Goal: Information Seeking & Learning: Find specific fact

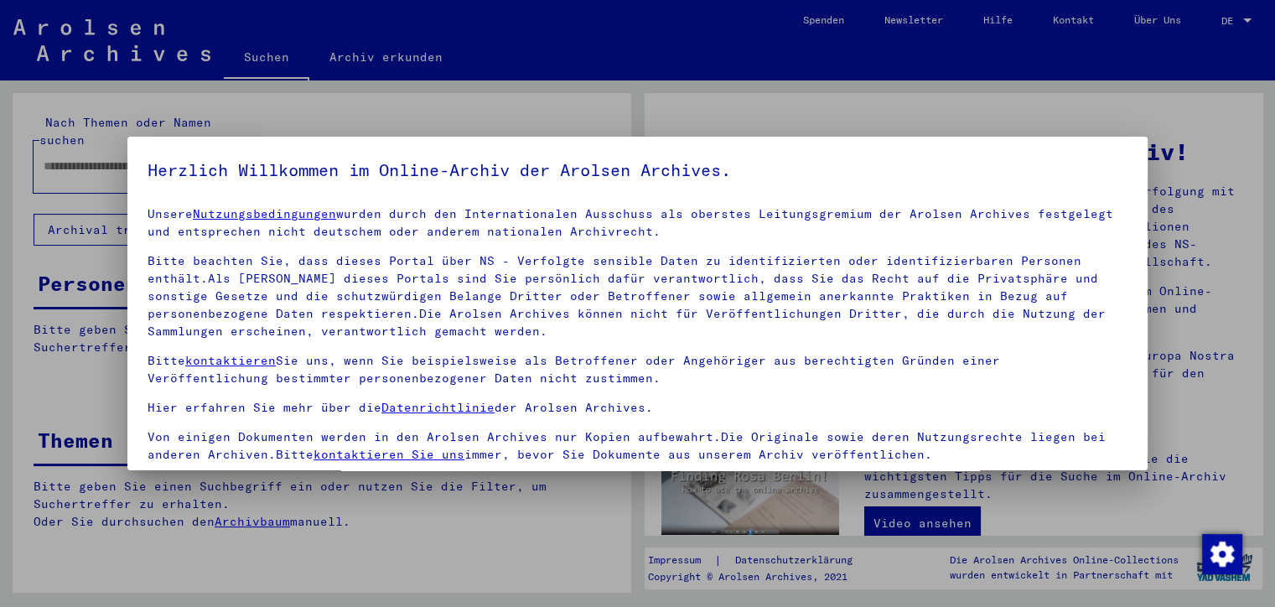
scroll to position [144, 0]
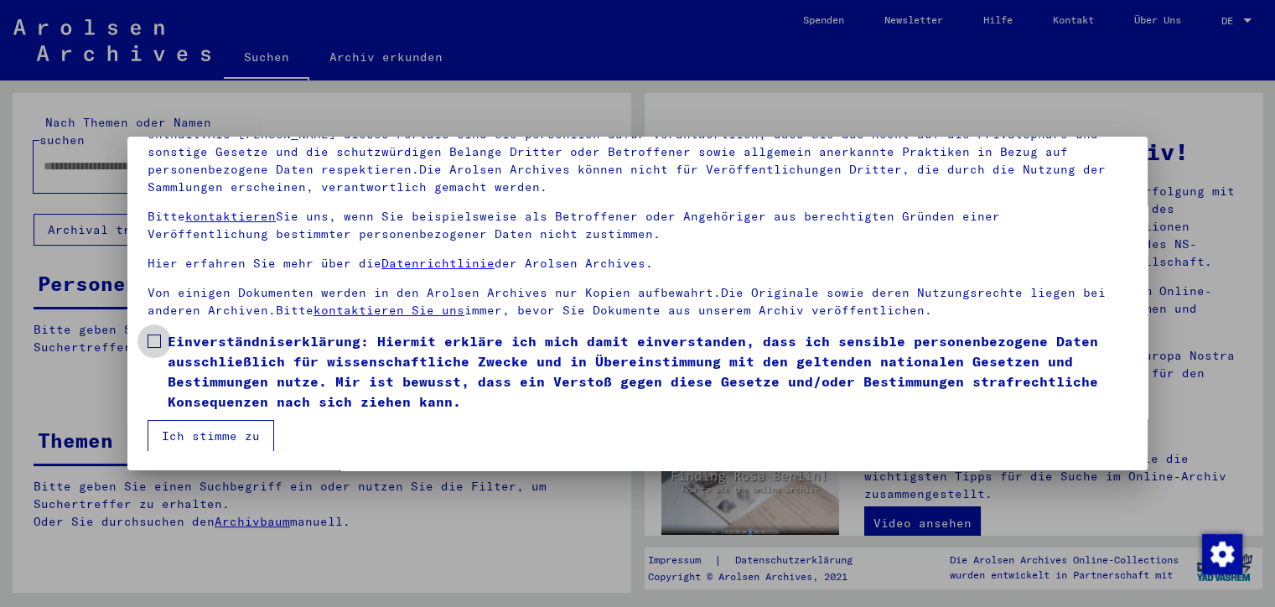
click at [156, 341] on span at bounding box center [154, 340] width 13 height 13
click at [208, 431] on button "Ich stimme zu" at bounding box center [211, 436] width 127 height 32
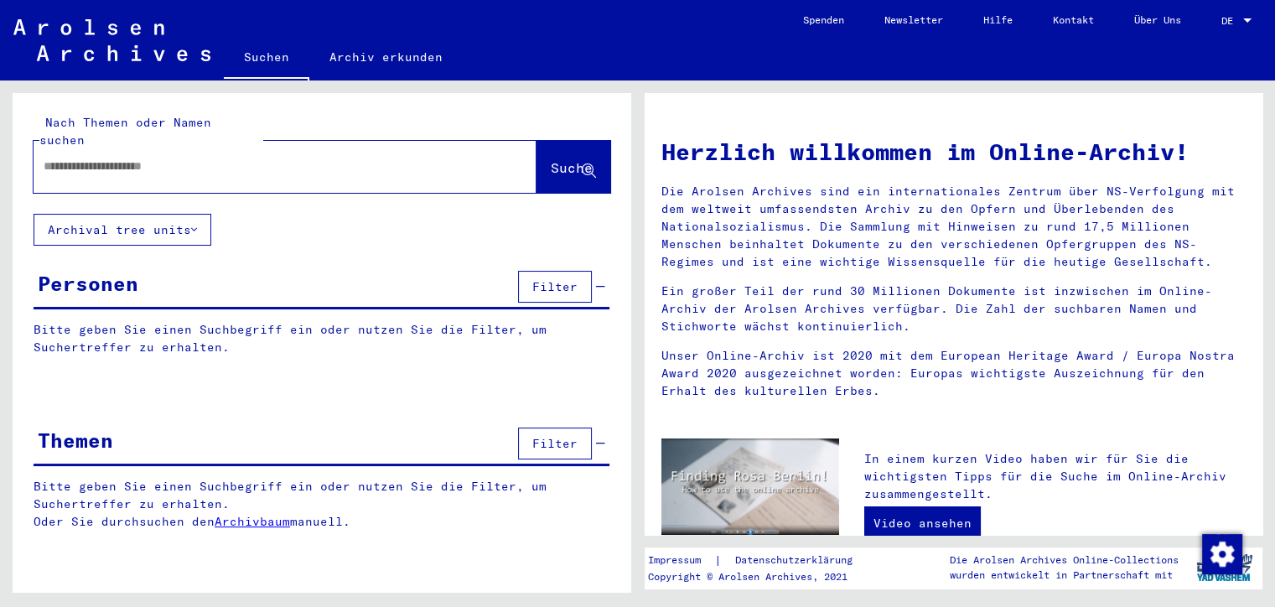
click at [287, 159] on div at bounding box center [260, 167] width 453 height 38
click at [209, 158] on input "text" at bounding box center [265, 167] width 443 height 18
type input "**********"
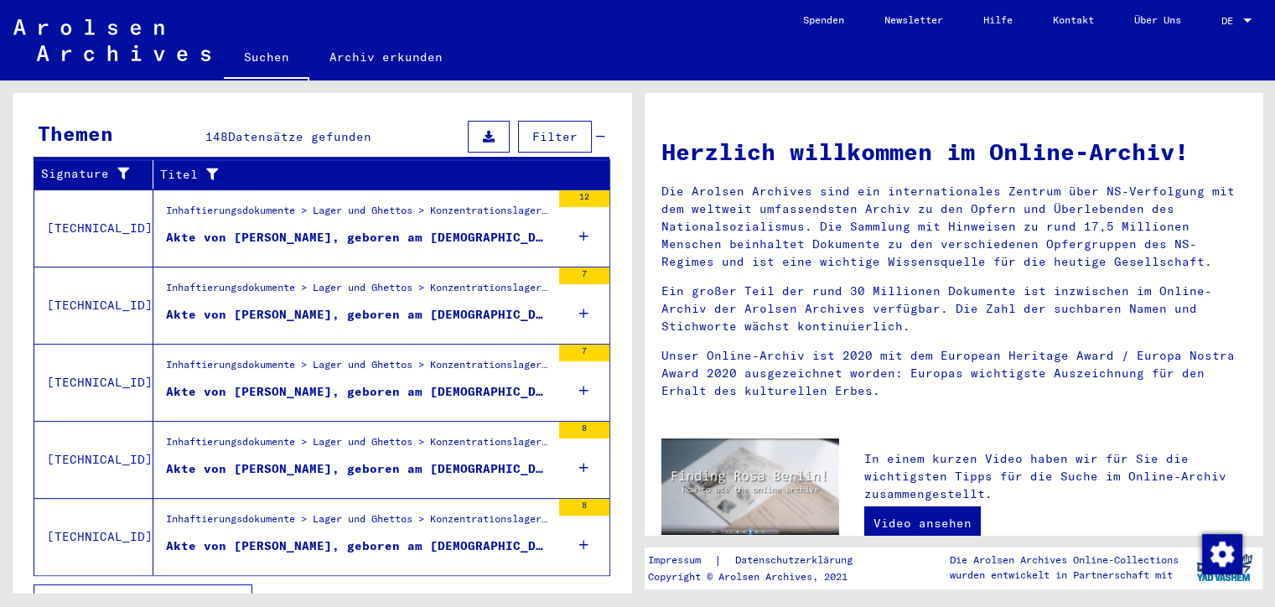
scroll to position [563, 0]
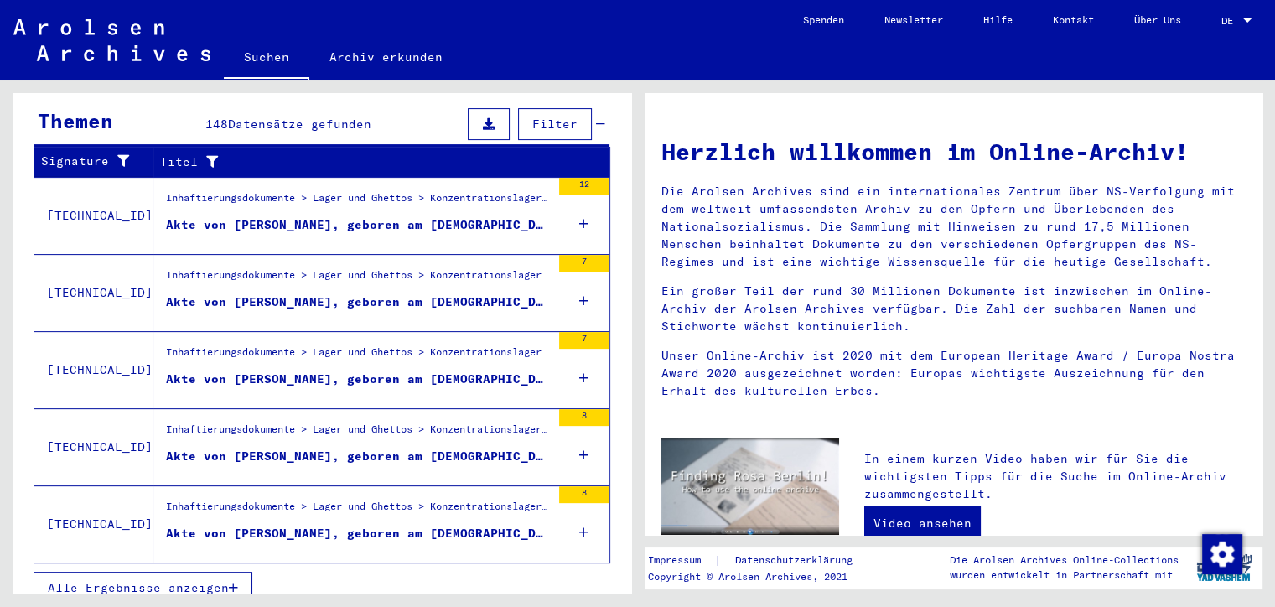
click at [196, 580] on span "Alle Ergebnisse anzeigen" at bounding box center [138, 587] width 181 height 15
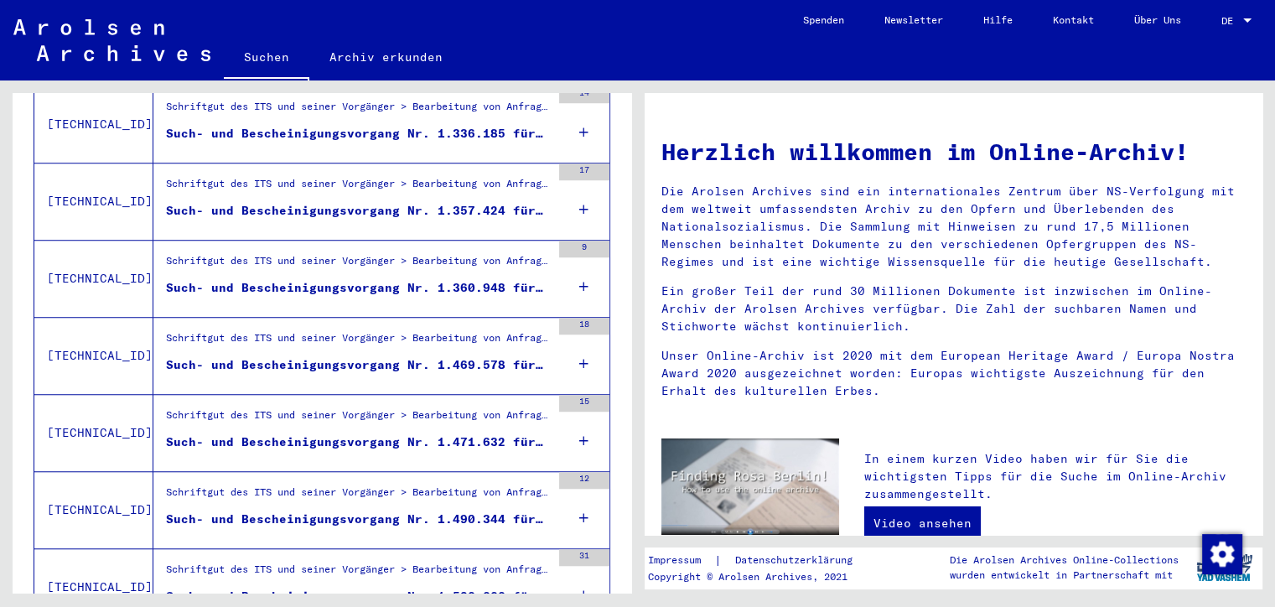
scroll to position [1355, 0]
click at [531, 278] on div "Such- und Bescheinigungsvorgang Nr. 1.360.948 für [PERSON_NAME] geboren [DEMOGR…" at bounding box center [358, 287] width 385 height 18
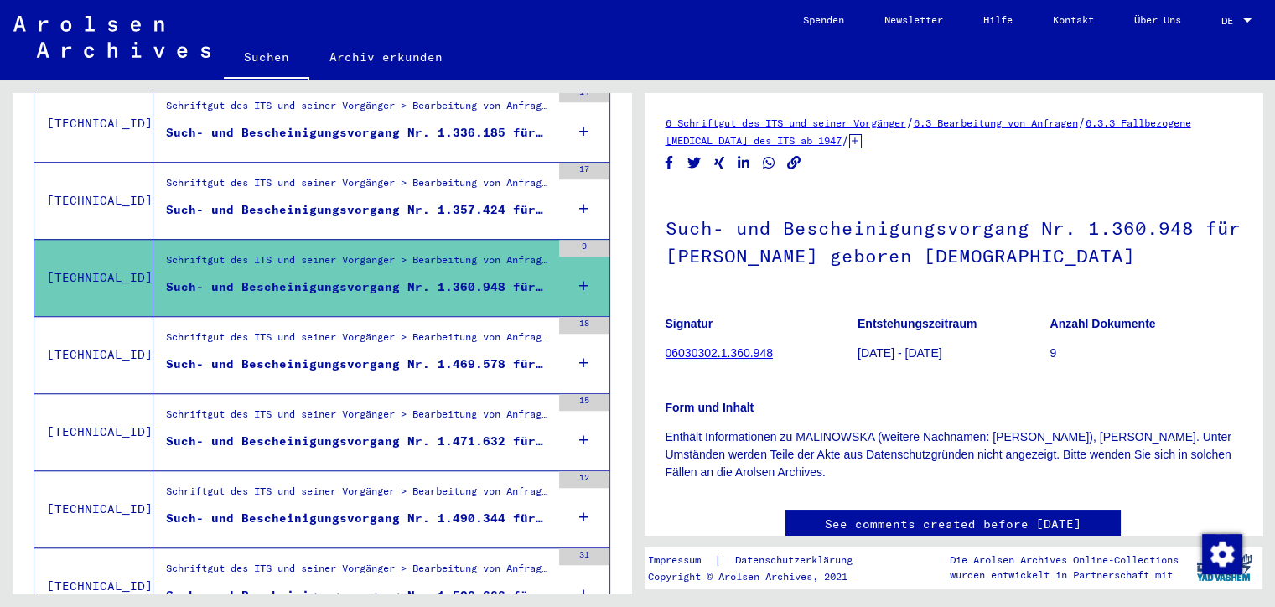
click at [526, 355] on div "Such- und Bescheinigungsvorgang Nr. 1.469.578 für [PERSON_NAME] geboren [DEMOGR…" at bounding box center [358, 364] width 385 height 18
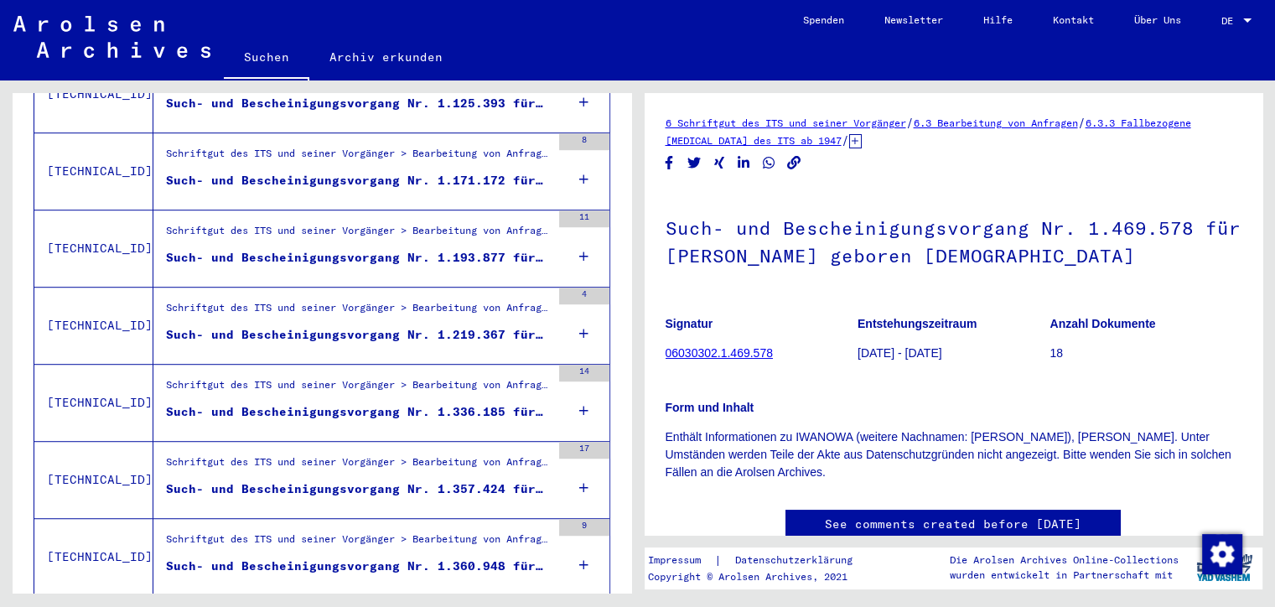
scroll to position [1062, 0]
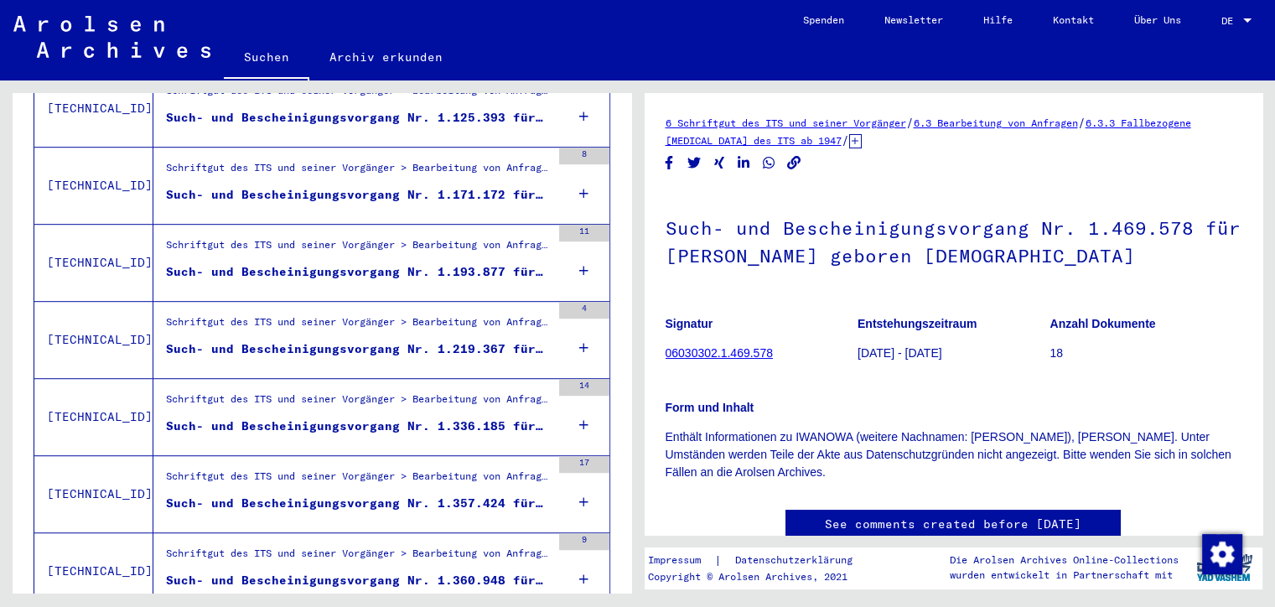
click at [528, 340] on div "Such- und Bescheinigungsvorgang Nr. 1.219.367 für [PERSON_NAME] geboren [DEMOGR…" at bounding box center [358, 349] width 385 height 18
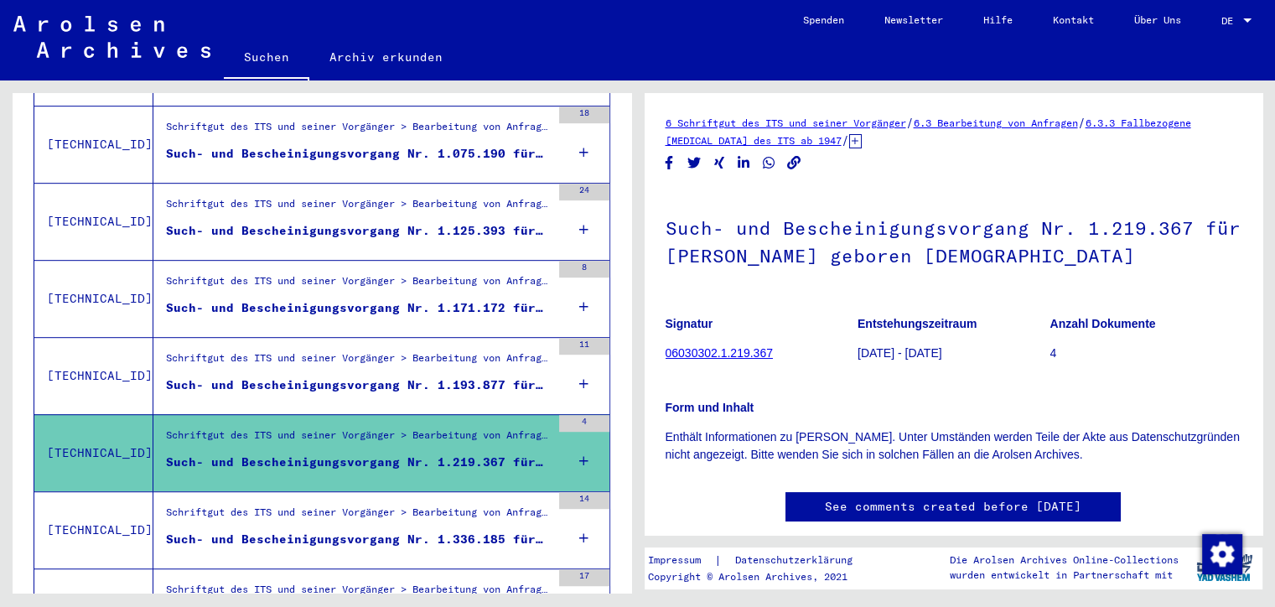
scroll to position [940, 0]
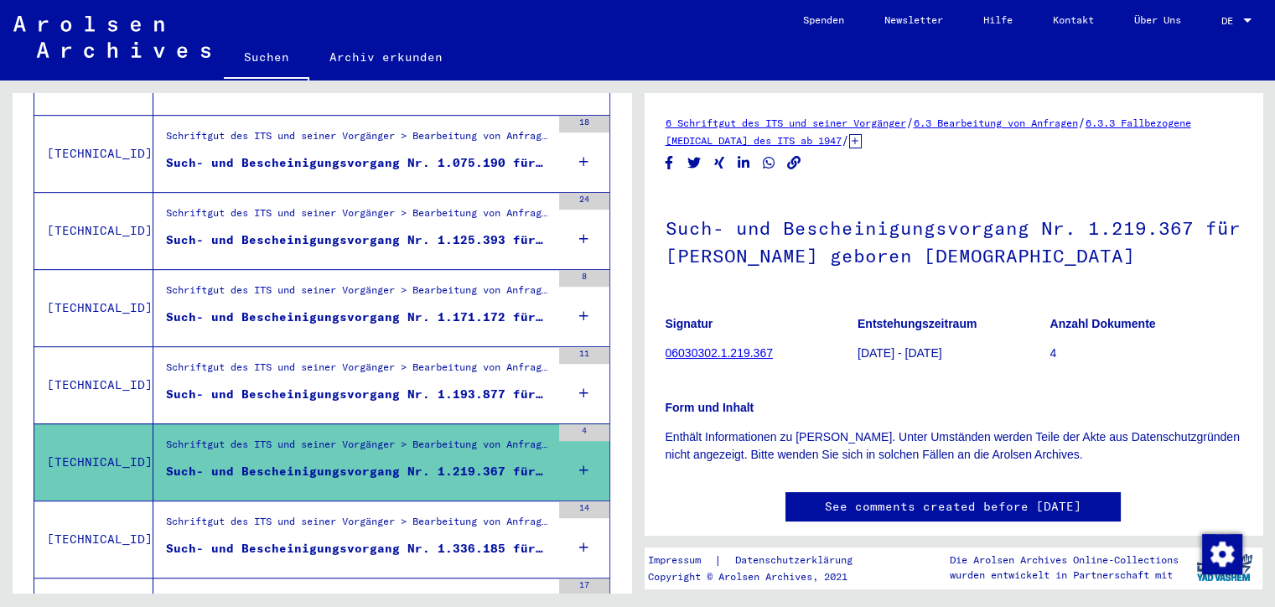
click at [531, 308] on div "Such- und Bescheinigungsvorgang Nr. 1.171.172 für [PERSON_NAME]" at bounding box center [358, 317] width 385 height 18
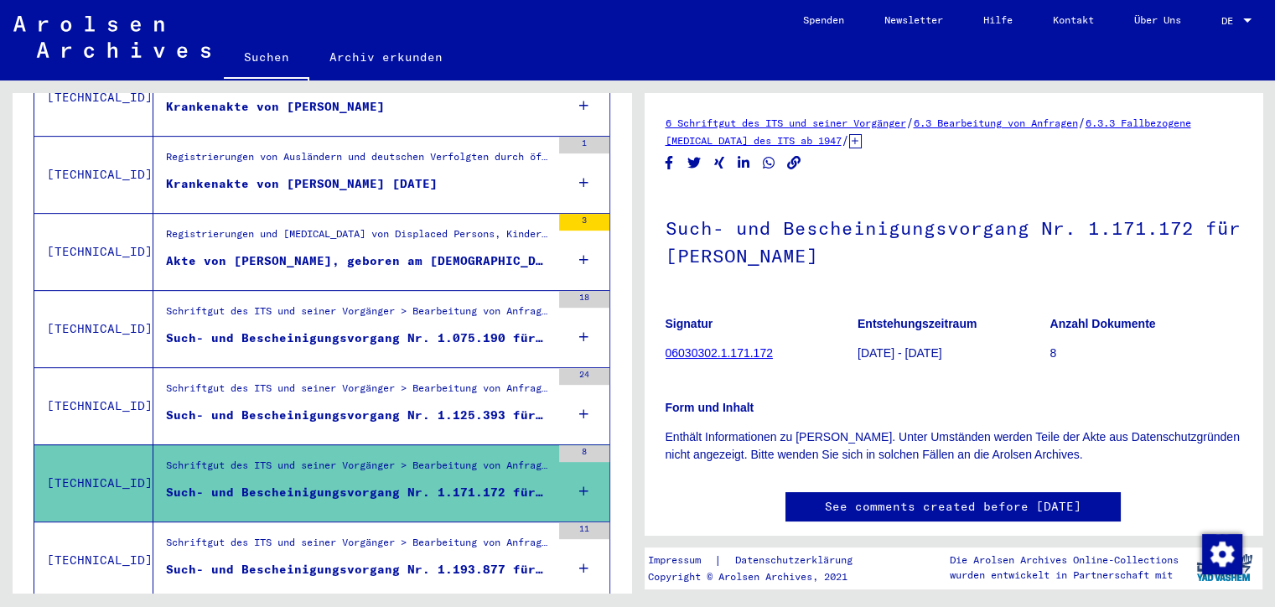
scroll to position [764, 0]
click at [529, 330] on div "Such- und Bescheinigungsvorgang Nr. 1.075.190 für [PERSON_NAME] geboren [DEMOGR…" at bounding box center [358, 339] width 385 height 18
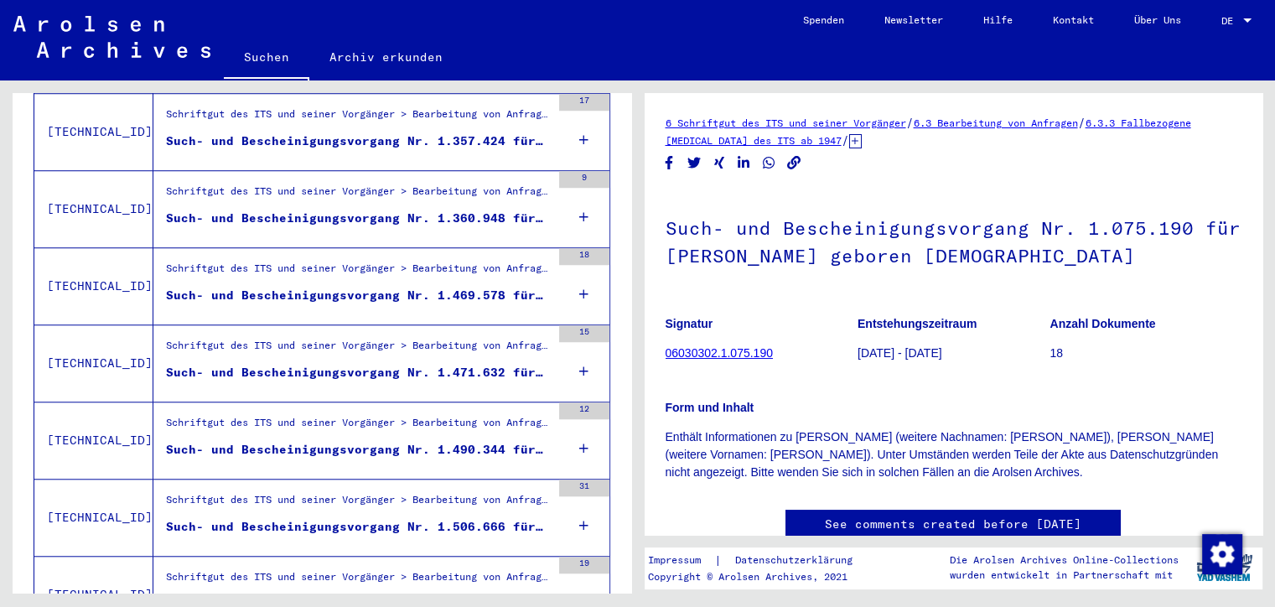
scroll to position [1427, 0]
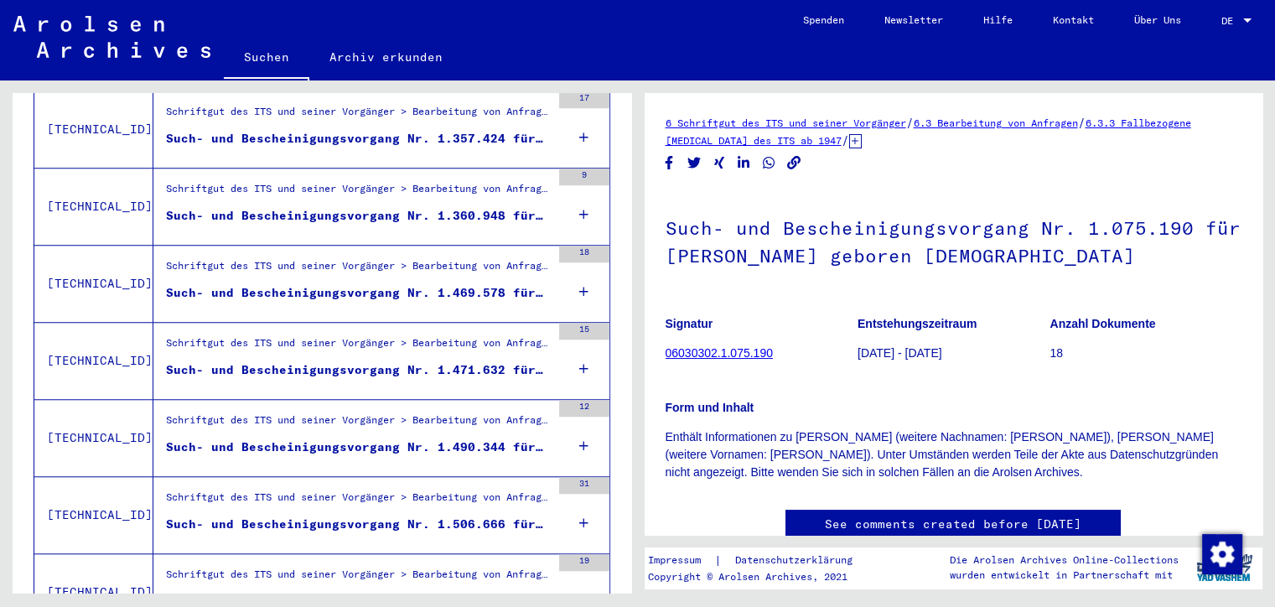
click at [523, 284] on div "Such- und Bescheinigungsvorgang Nr. 1.469.578 für [PERSON_NAME] geboren [DEMOGR…" at bounding box center [358, 293] width 385 height 18
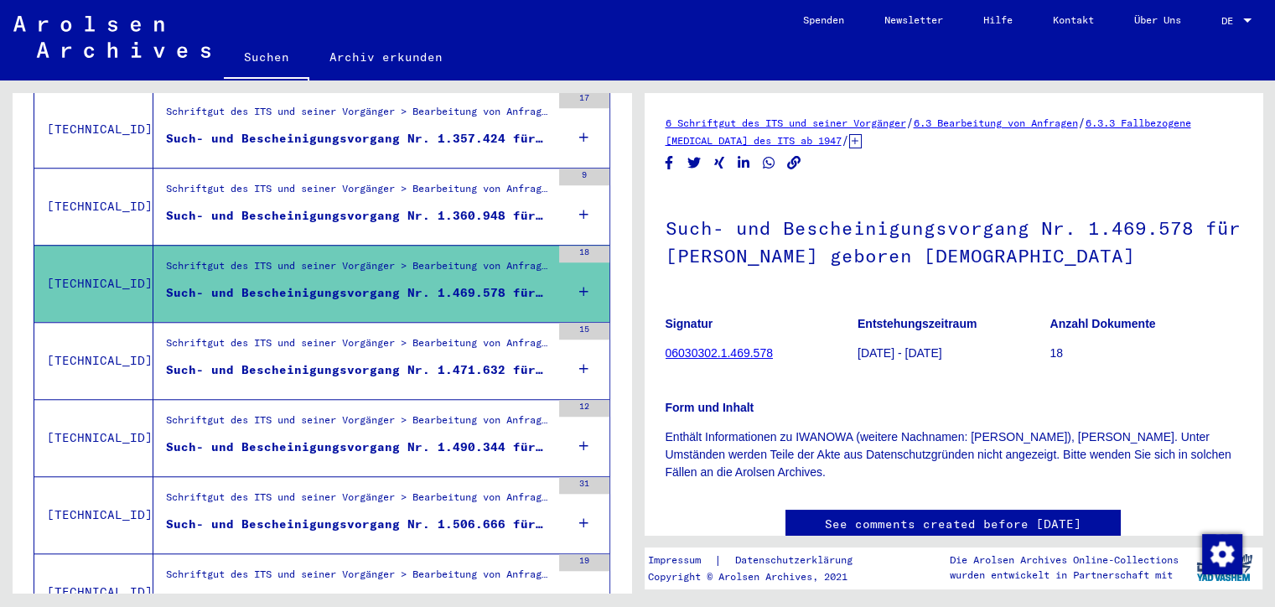
click at [536, 361] on div "Such- und Bescheinigungsvorgang Nr. 1.471.632 für [PERSON_NAME] geboren 02.1899…" at bounding box center [358, 370] width 385 height 18
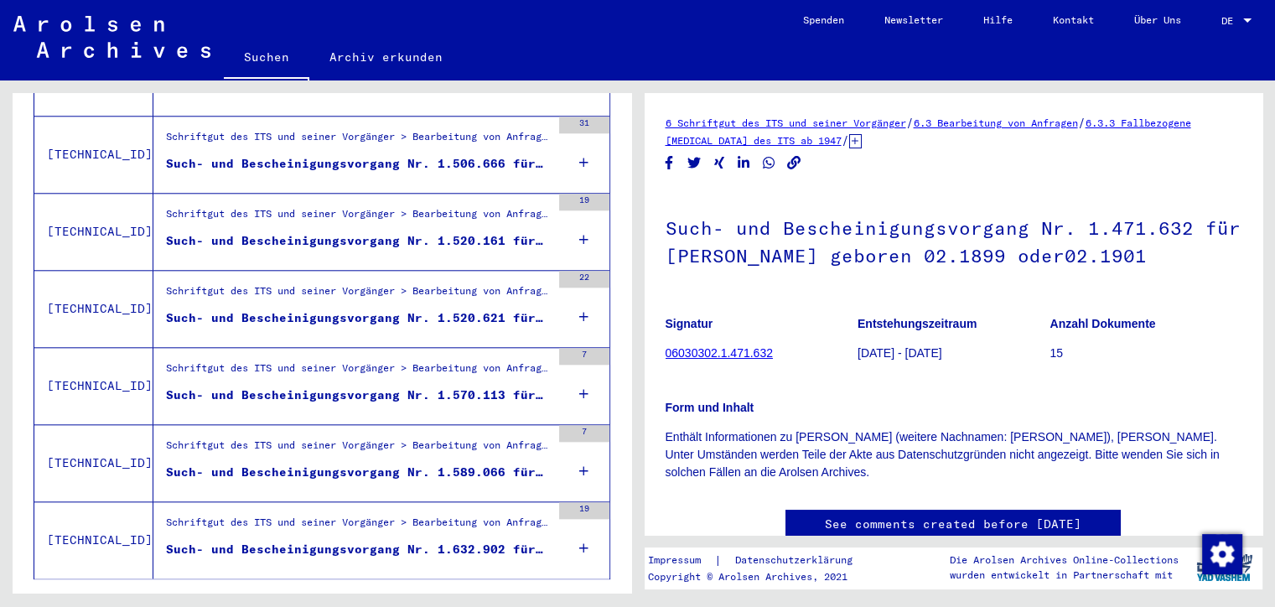
scroll to position [1792, 0]
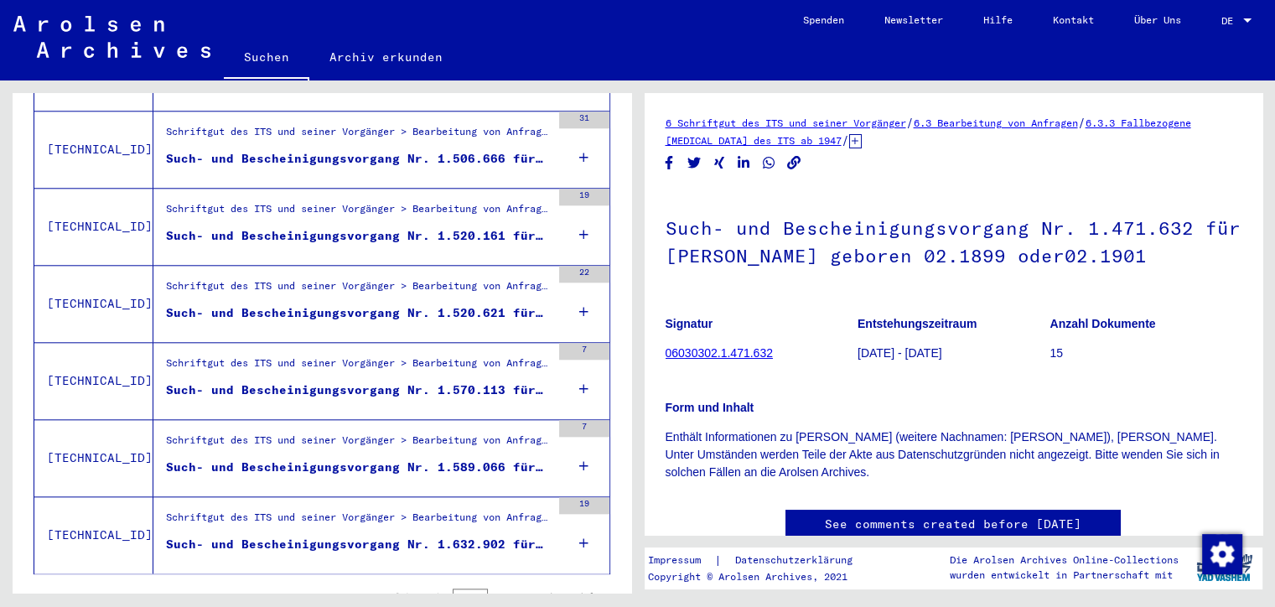
click at [526, 304] on div "Such- und Bescheinigungsvorgang Nr. 1.520.621 für [PERSON_NAME] geboren [DEMOGR…" at bounding box center [358, 313] width 385 height 18
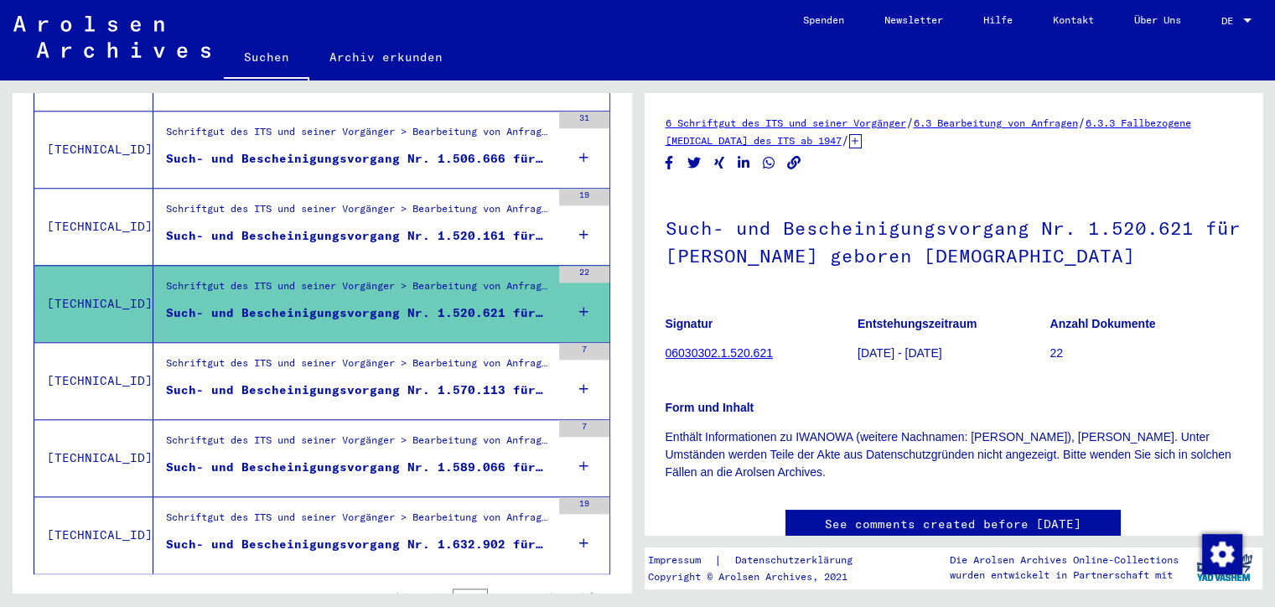
click at [534, 381] on div "Such- und Bescheinigungsvorgang Nr. 1.570.113 für [PERSON_NAME] geboren [DEMOGR…" at bounding box center [358, 390] width 385 height 18
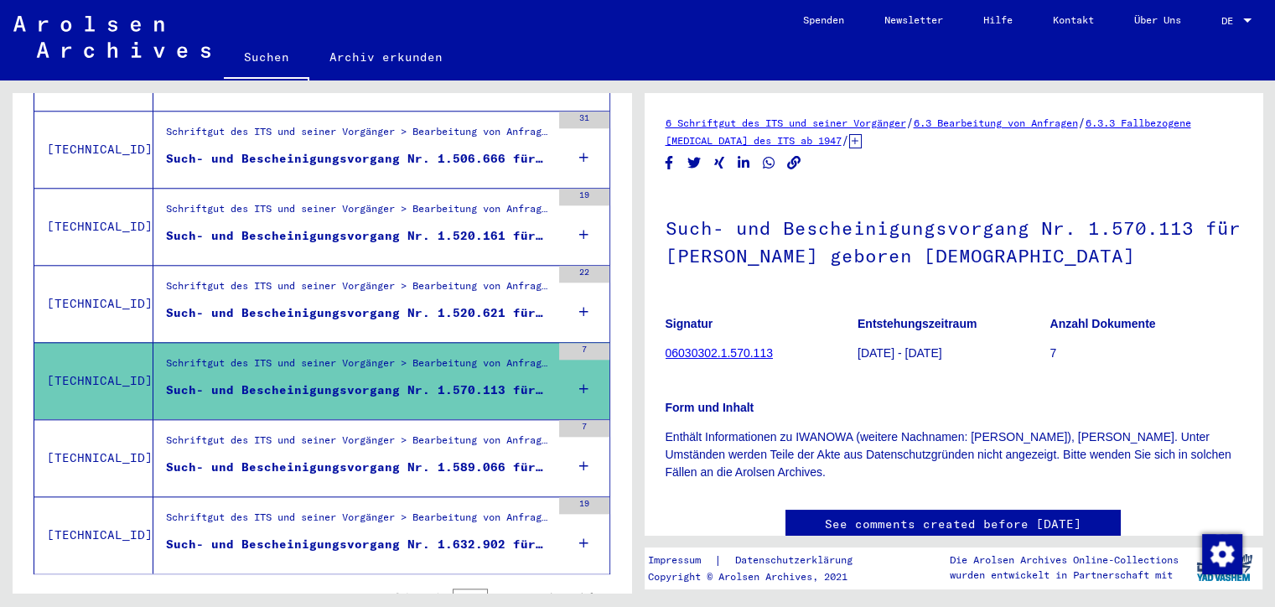
click at [531, 458] on div "Such- und Bescheinigungsvorgang Nr. 1.589.066 für [PERSON_NAME] geboren [DEMOGR…" at bounding box center [358, 467] width 385 height 18
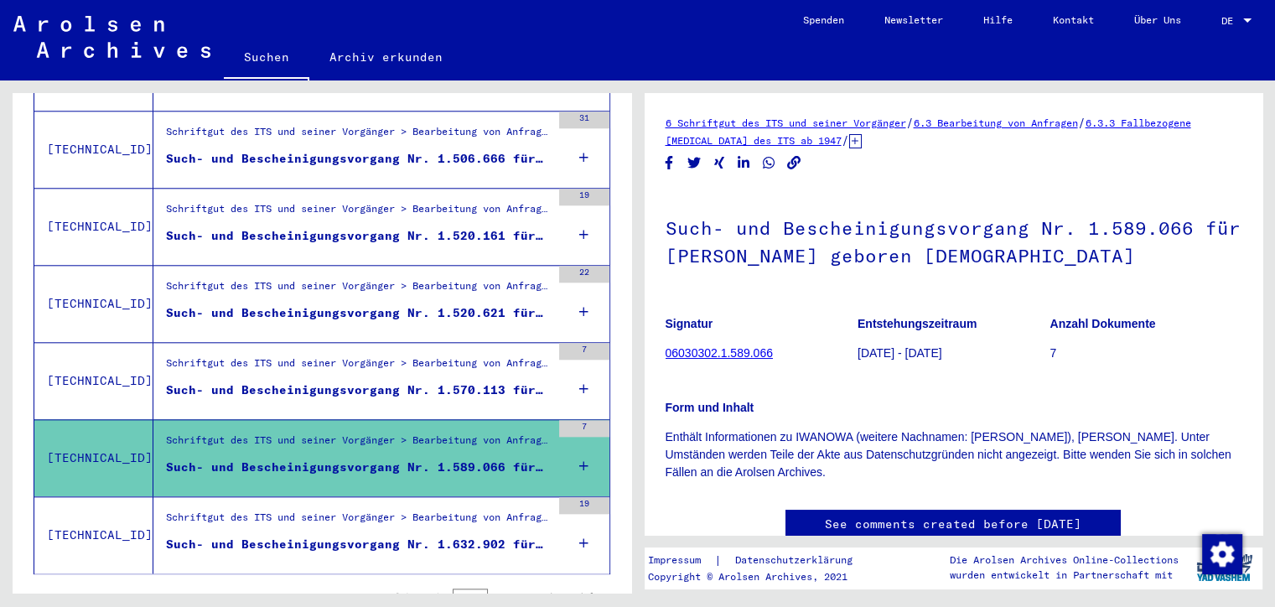
click at [538, 536] on div "Such- und Bescheinigungsvorgang Nr. 1.632.902 für [PERSON_NAME] geboren [DEMOGR…" at bounding box center [358, 545] width 385 height 18
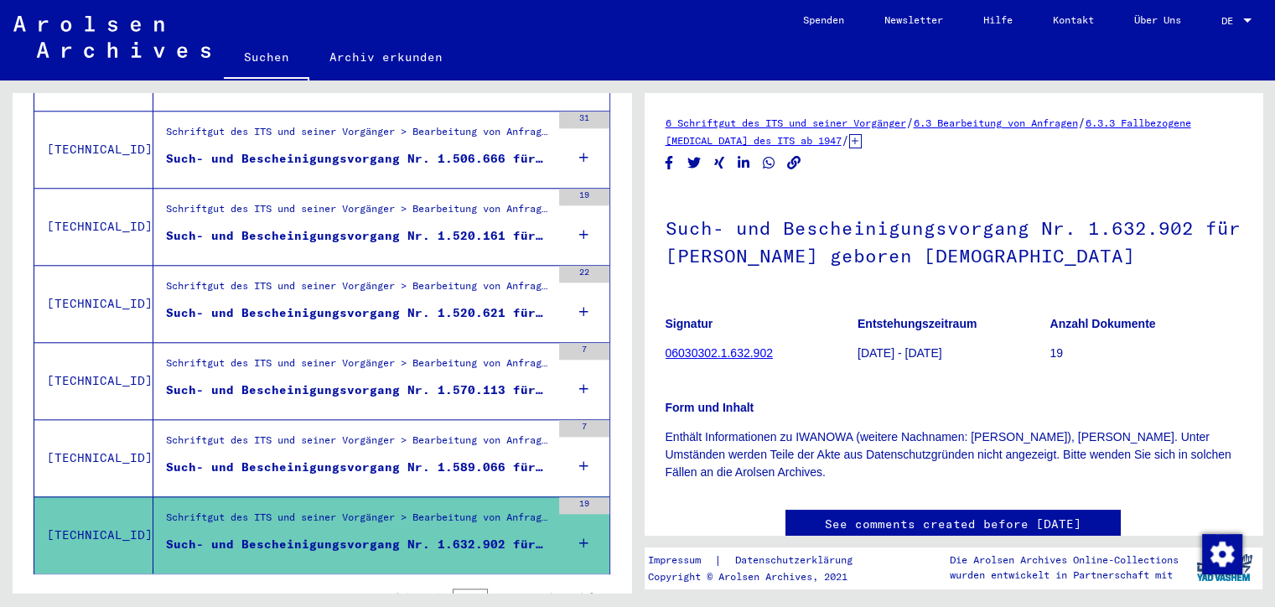
scroll to position [1848, 0]
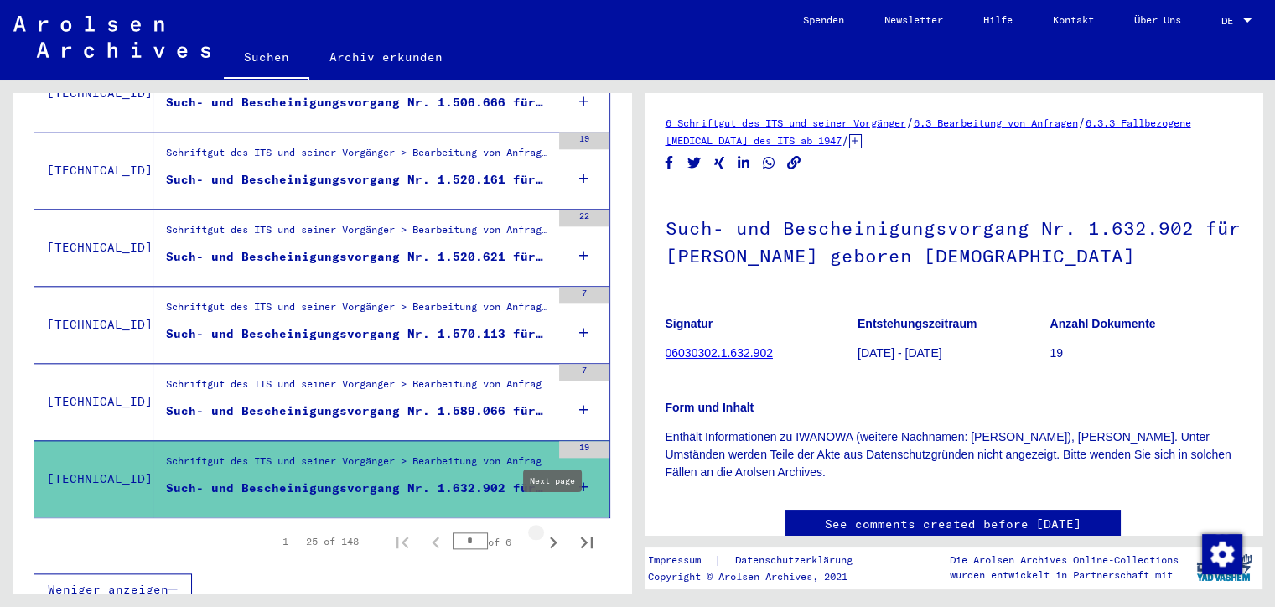
click at [555, 531] on icon "Next page" at bounding box center [552, 542] width 23 height 23
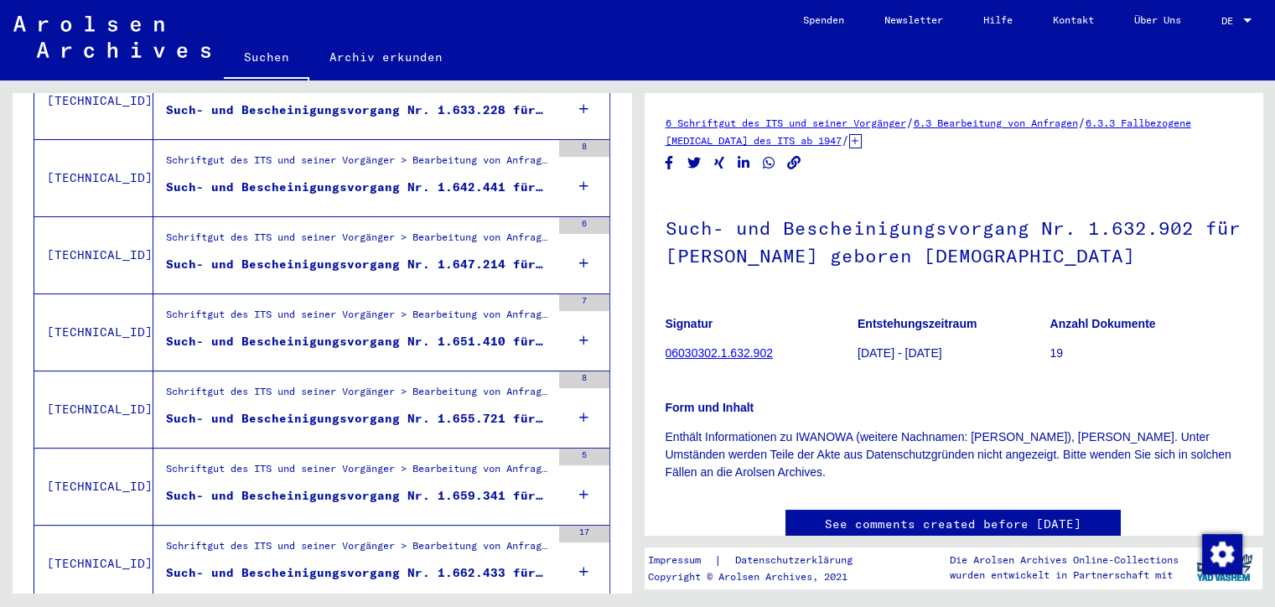
scroll to position [379, 0]
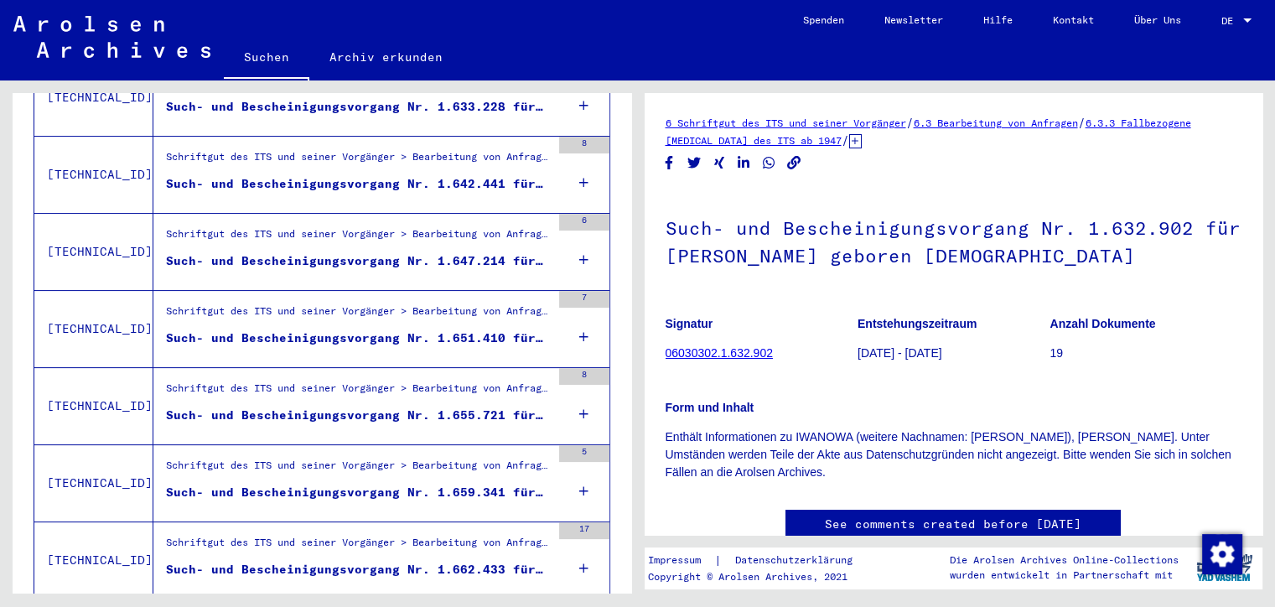
click at [525, 175] on div "Such- und Bescheinigungsvorgang Nr. 1.642.441 für [PERSON_NAME] geboren [DEMOGR…" at bounding box center [358, 184] width 385 height 18
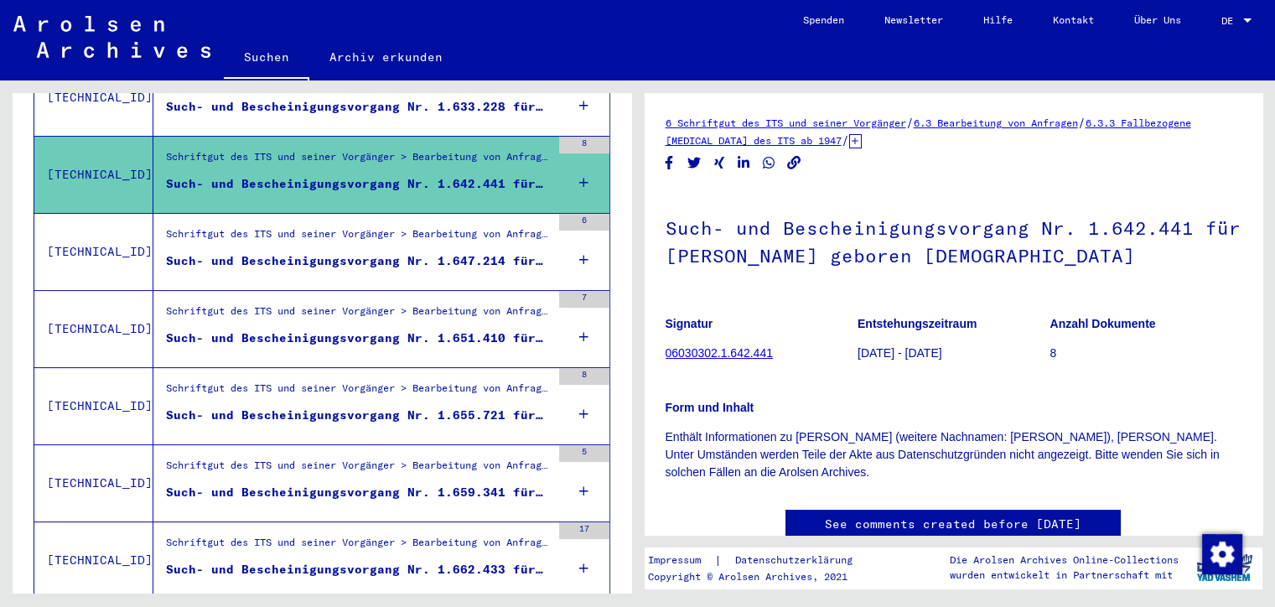
click at [525, 252] on div "Such- und Bescheinigungsvorgang Nr. 1.647.214 für [PERSON_NAME] geboren [DEMOGR…" at bounding box center [358, 261] width 385 height 18
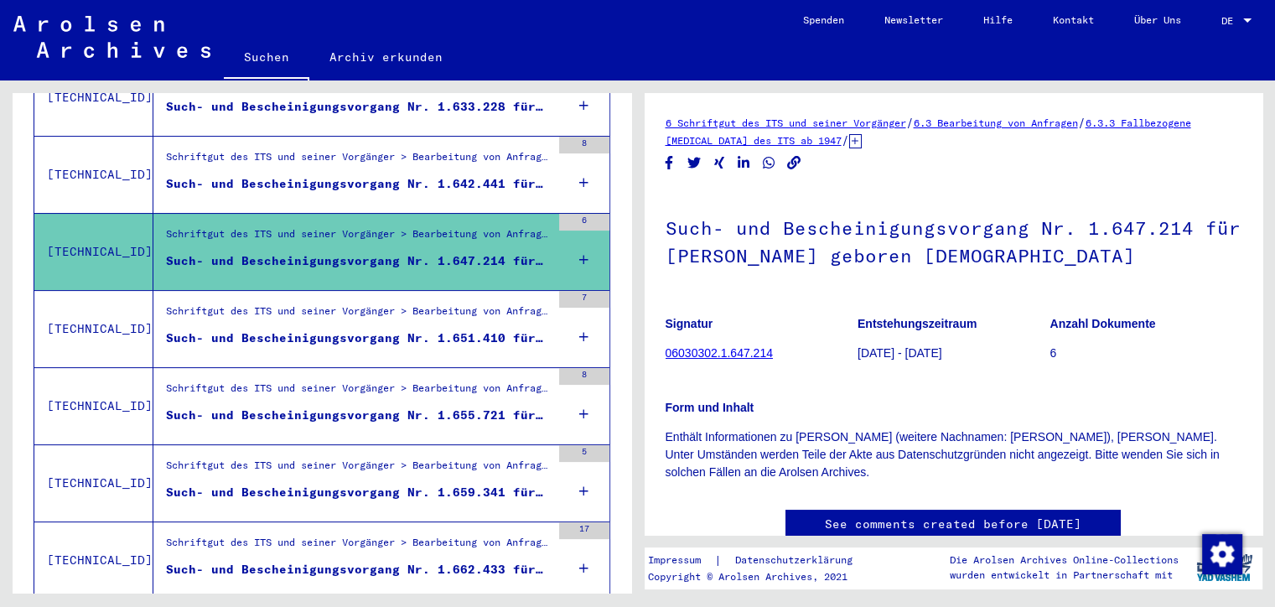
click at [529, 329] on div "Such- und Bescheinigungsvorgang Nr. 1.651.410 für [PERSON_NAME] geboren [DEMOGR…" at bounding box center [358, 338] width 385 height 18
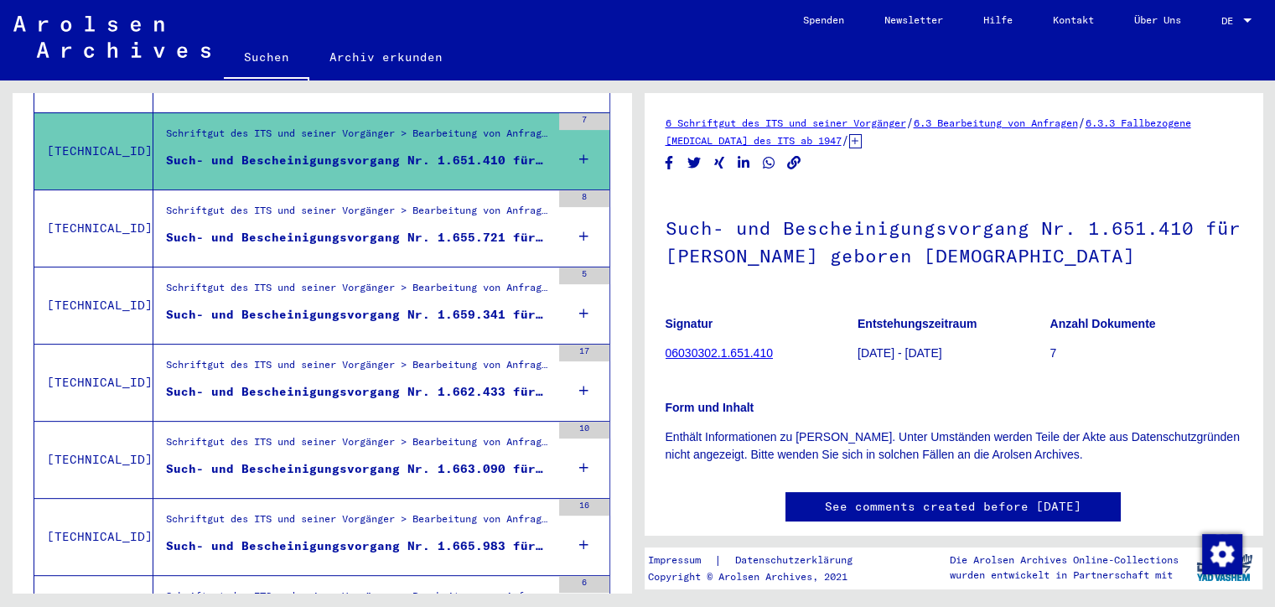
scroll to position [557, 0]
click at [526, 306] on div "Such- und Bescheinigungsvorgang Nr. 1.659.341 für [PERSON_NAME] geboren [DEMOGR…" at bounding box center [358, 315] width 385 height 18
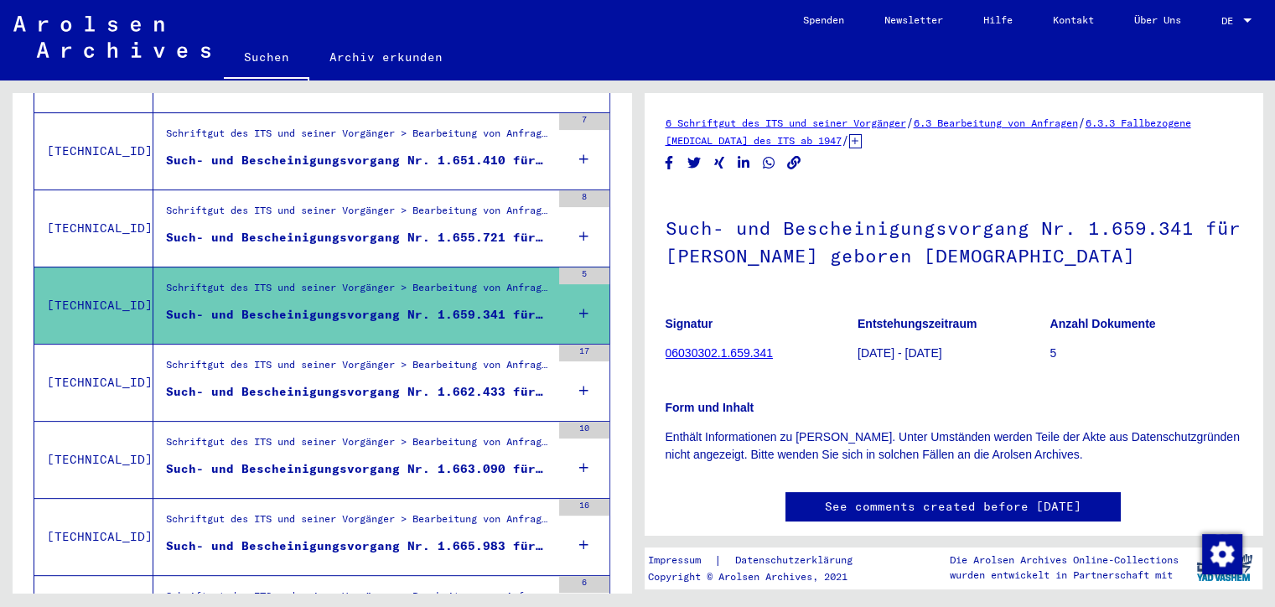
click at [535, 460] on div "Such- und Bescheinigungsvorgang Nr. 1.663.090 für [GEOGRAPHIC_DATA][PERSON_NAME…" at bounding box center [358, 469] width 385 height 18
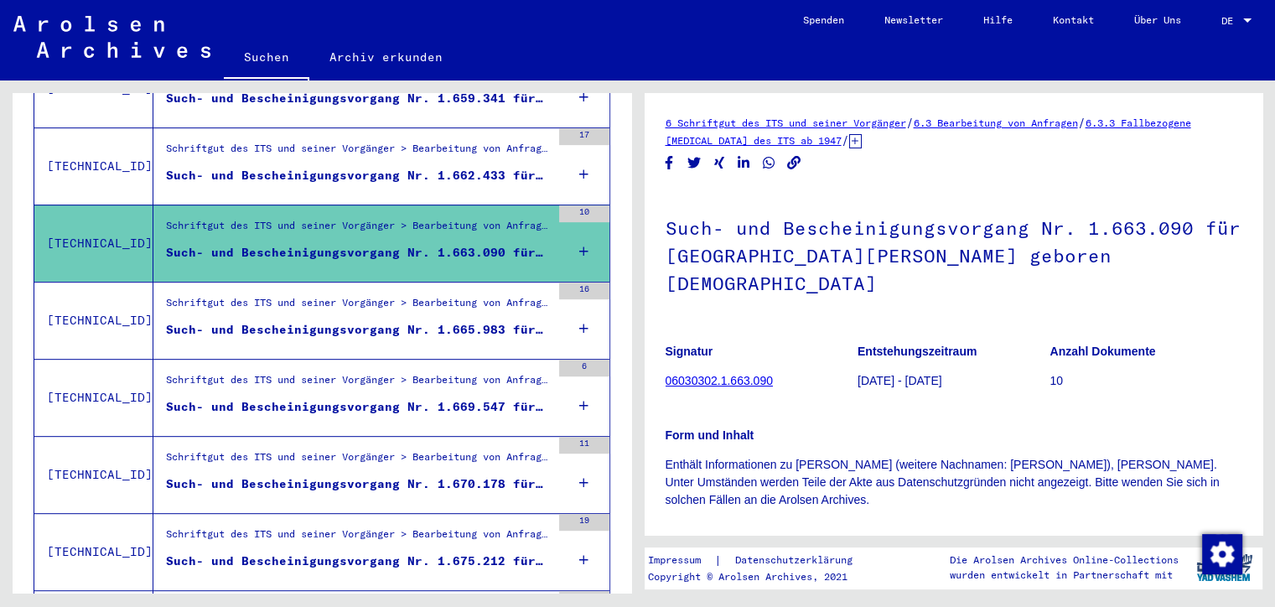
scroll to position [785, 0]
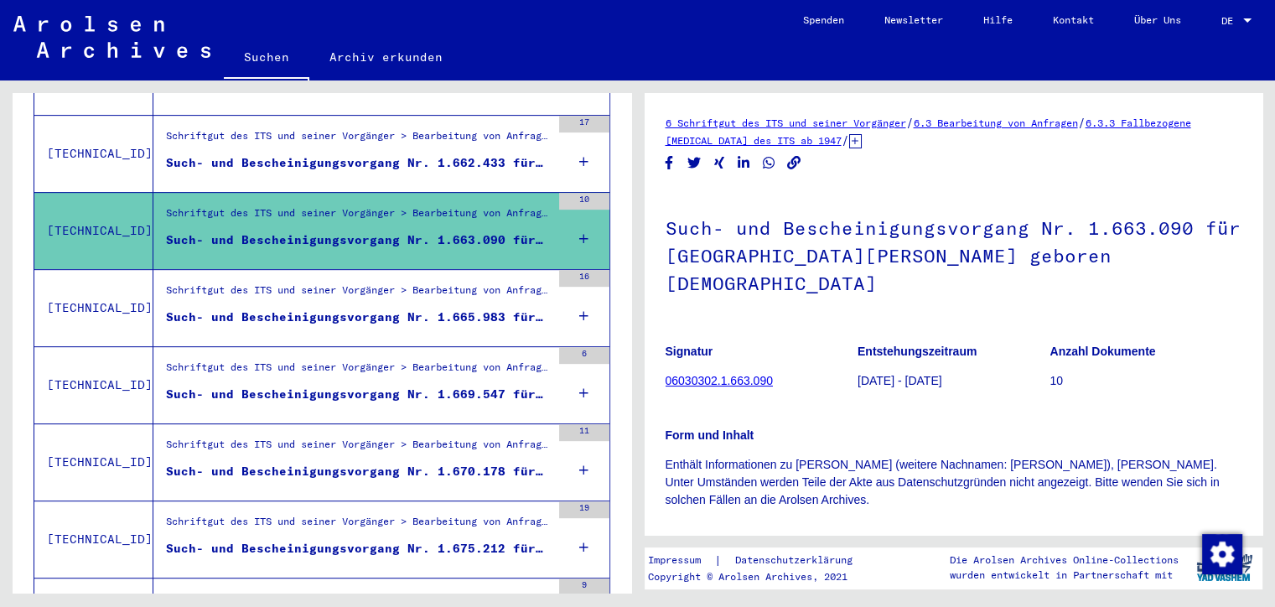
click at [520, 386] on div "Such- und Bescheinigungsvorgang Nr. 1.669.547 für [GEOGRAPHIC_DATA][PERSON_NAME…" at bounding box center [358, 395] width 385 height 18
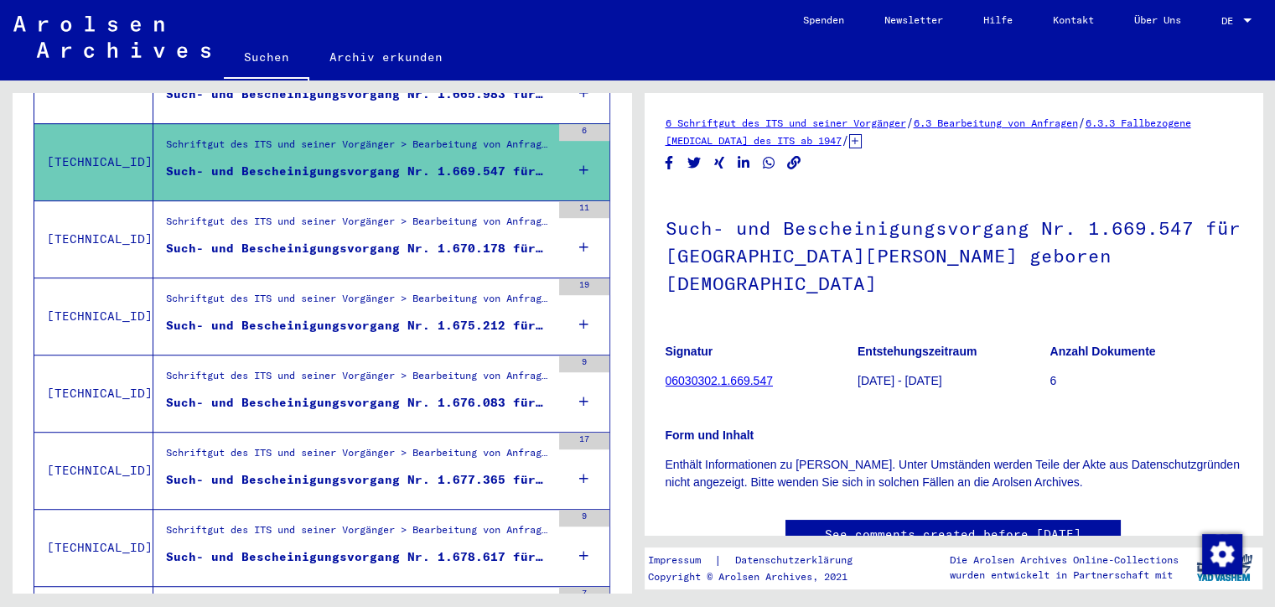
scroll to position [1009, 0]
click at [531, 393] on div "Such- und Bescheinigungsvorgang Nr. 1.676.083 für [GEOGRAPHIC_DATA][PERSON_NAME…" at bounding box center [358, 402] width 385 height 18
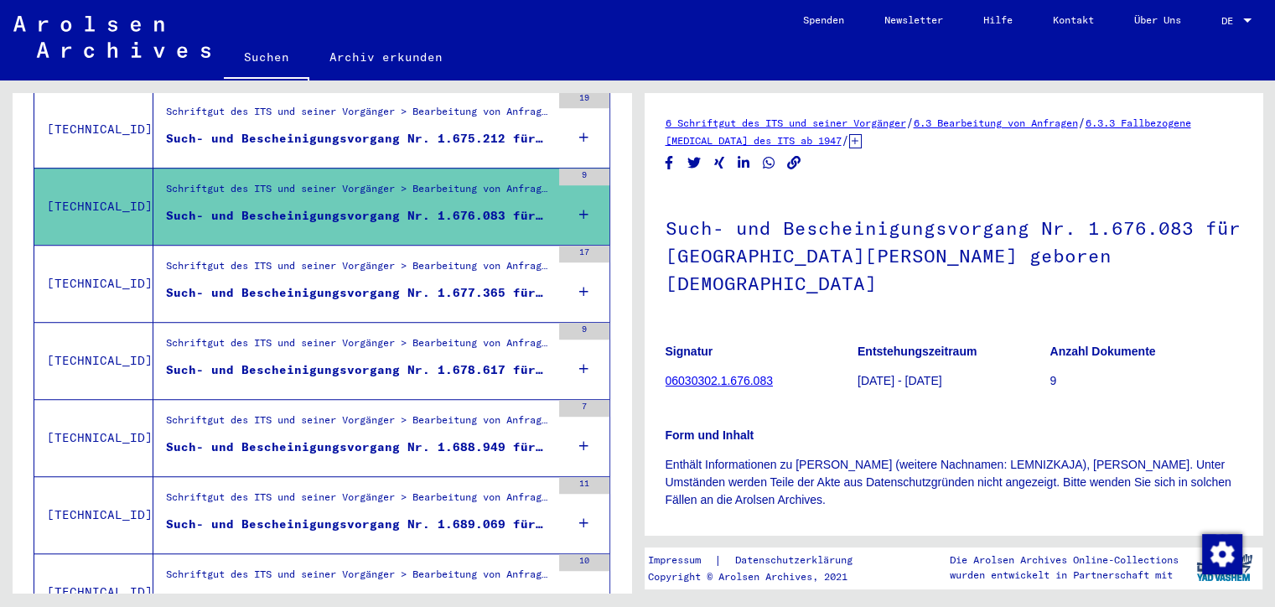
scroll to position [1197, 0]
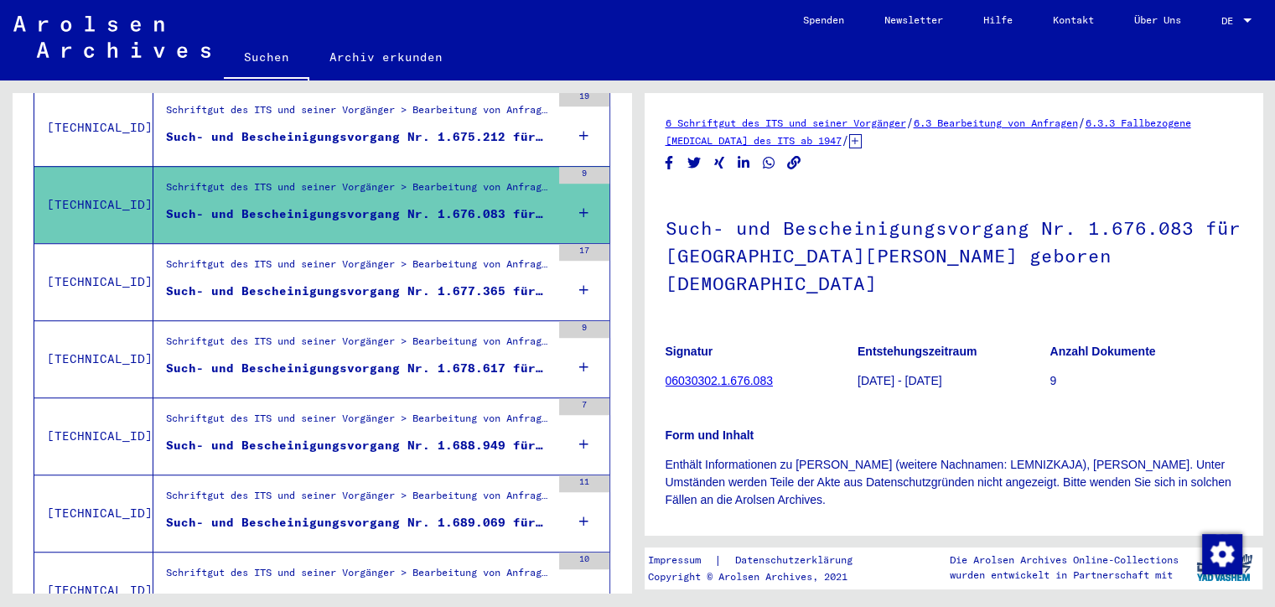
click at [520, 282] on div "Such- und Bescheinigungsvorgang Nr. 1.677.365 für [PERSON_NAME] geboren [DEMOGR…" at bounding box center [358, 291] width 385 height 18
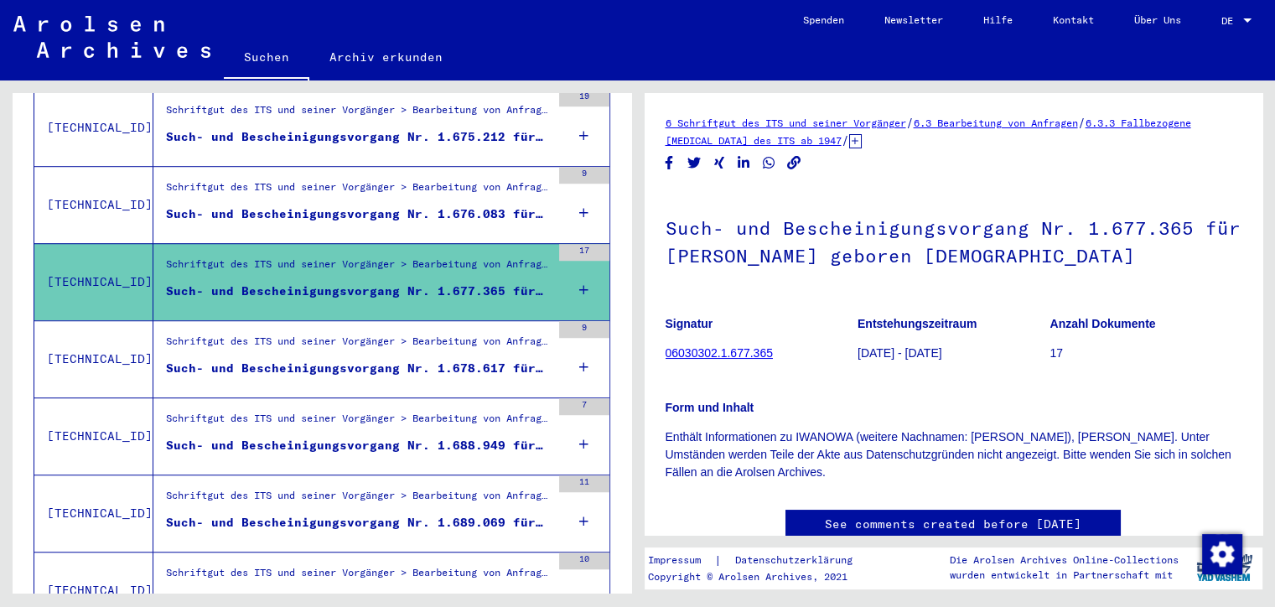
click at [526, 360] on div "Such- und Bescheinigungsvorgang Nr. 1.678.617 für [PERSON_NAME] geboren [DEMOGR…" at bounding box center [358, 369] width 385 height 18
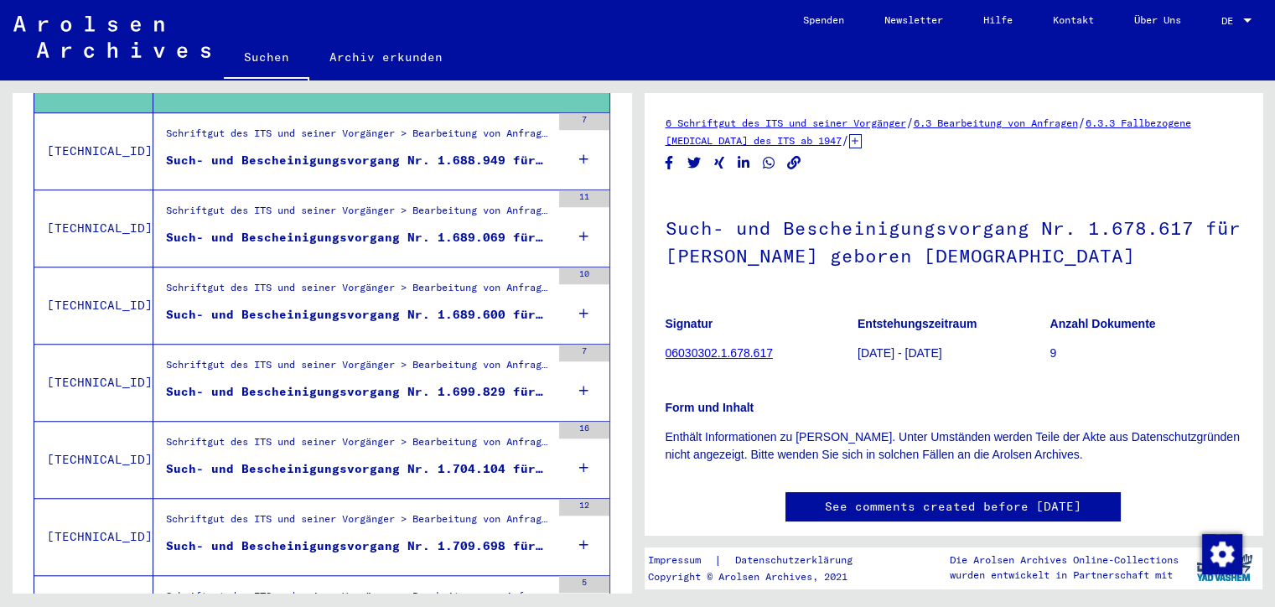
scroll to position [1482, 0]
click at [531, 306] on div "Such- und Bescheinigungsvorgang Nr. 1.689.600 für [GEOGRAPHIC_DATA][PERSON_NAME…" at bounding box center [358, 315] width 385 height 18
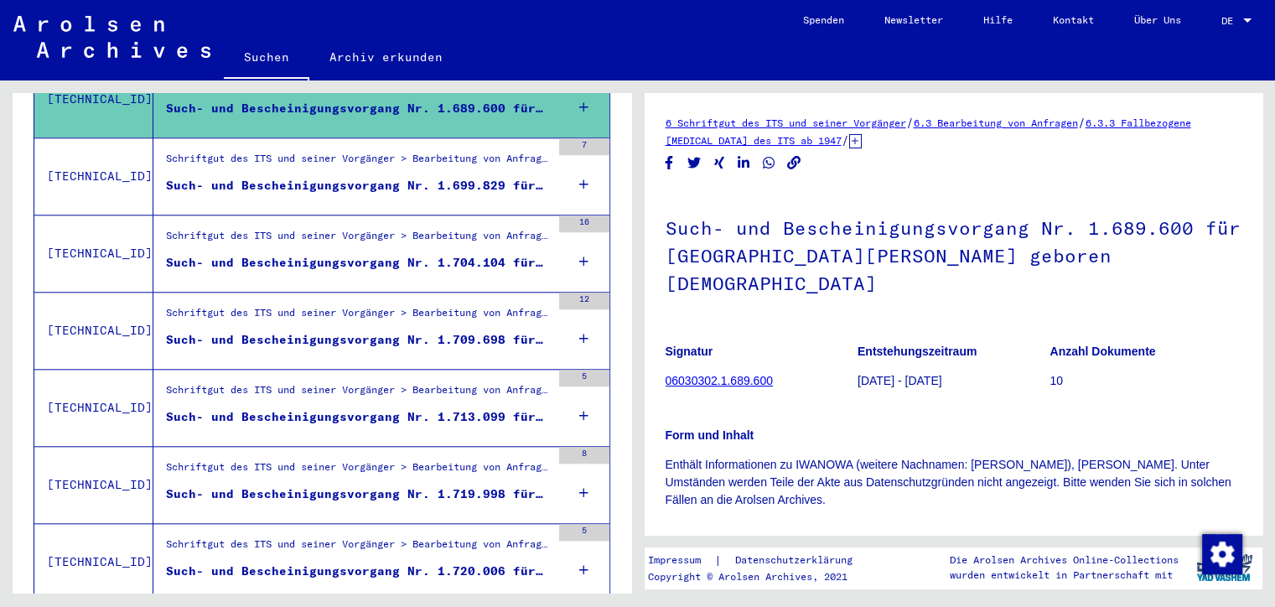
scroll to position [1691, 0]
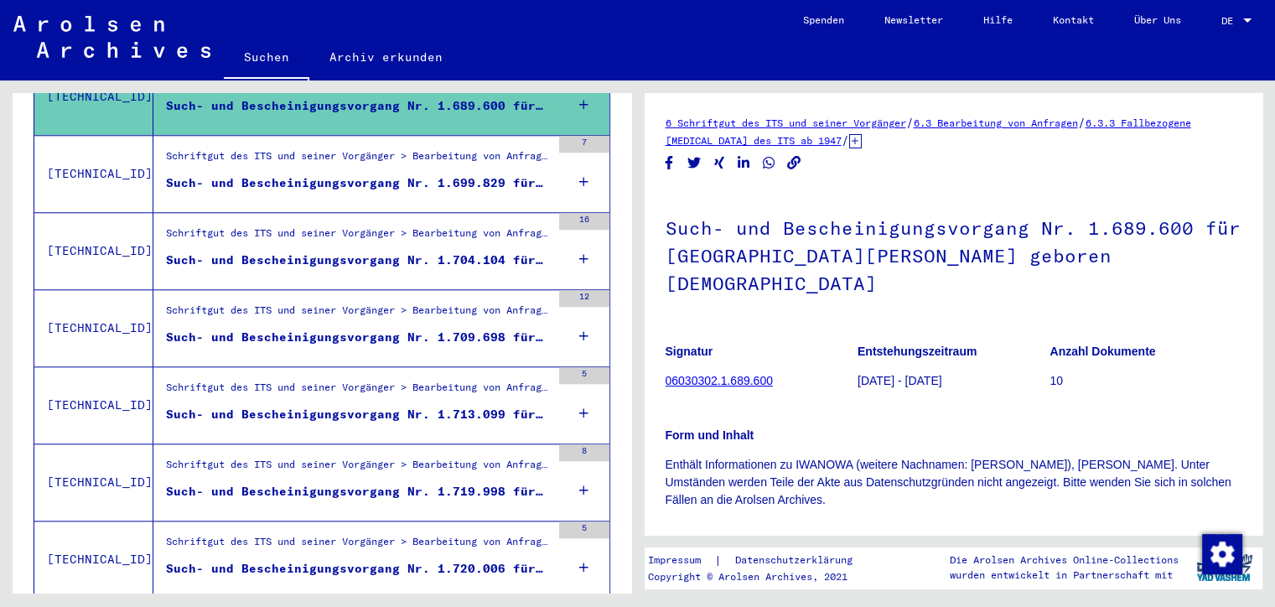
click at [527, 174] on div "Such- und Bescheinigungsvorgang Nr. 1.699.829 für [PERSON_NAME] geboren [DEMOGR…" at bounding box center [358, 183] width 385 height 18
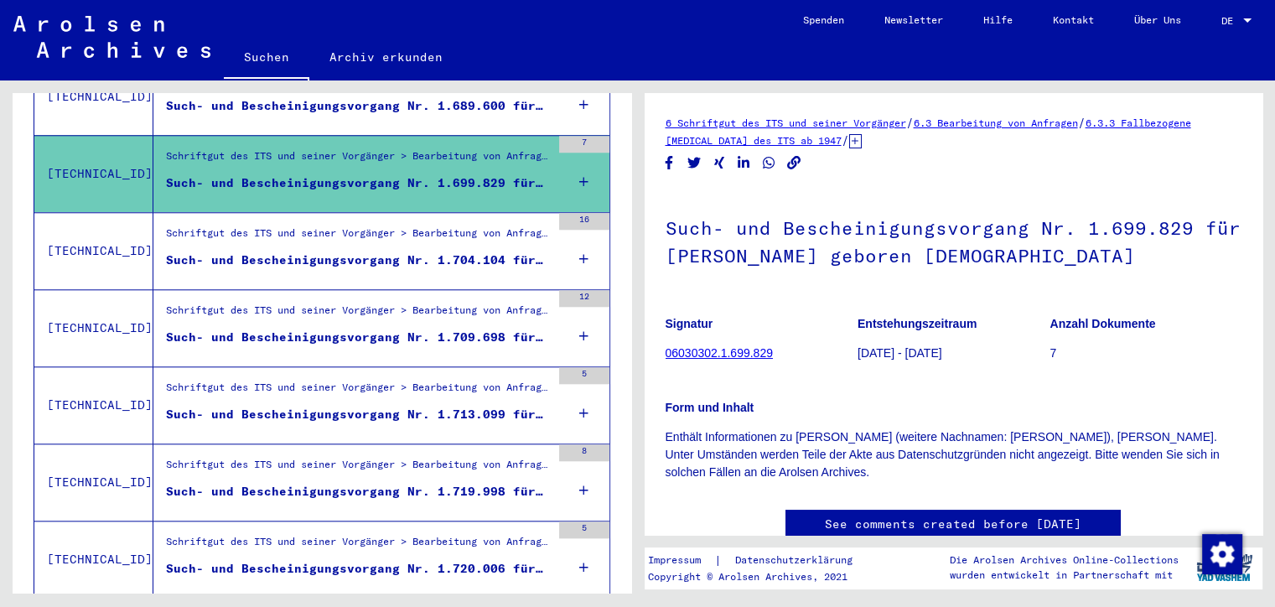
click at [526, 251] on div "Such- und Bescheinigungsvorgang Nr. 1.704.104 für [PERSON_NAME] geboren [DEMOGR…" at bounding box center [358, 260] width 385 height 18
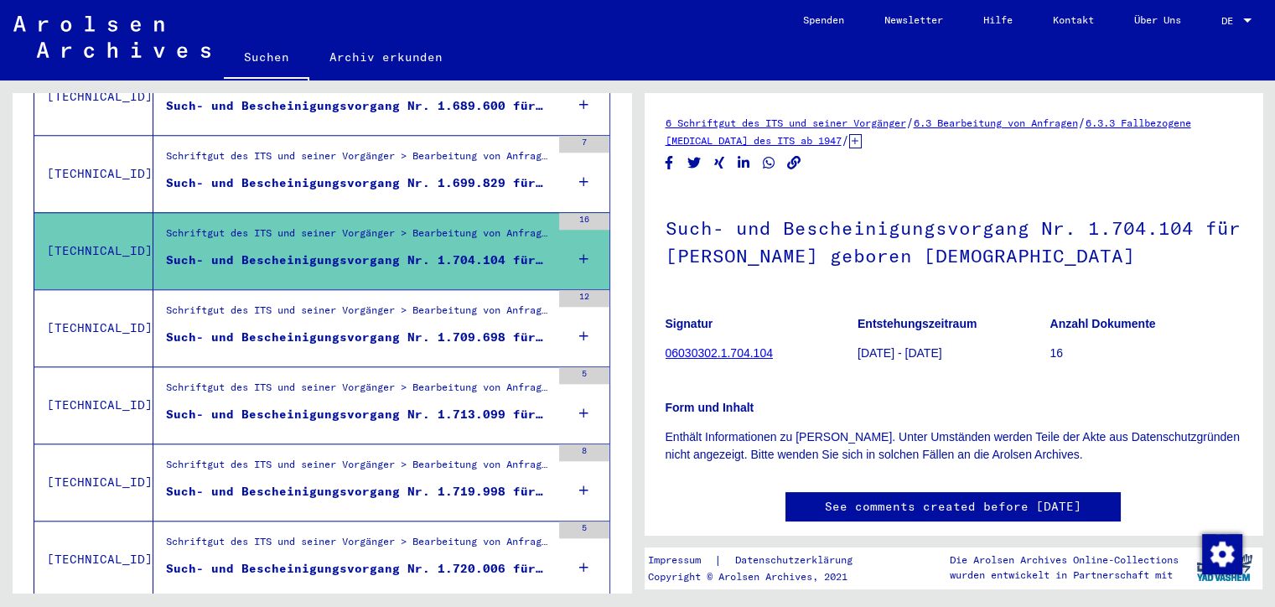
click at [532, 329] on div "Such- und Bescheinigungsvorgang Nr. 1.709.698 für [PERSON_NAME] geboren [DEMOGR…" at bounding box center [358, 338] width 385 height 18
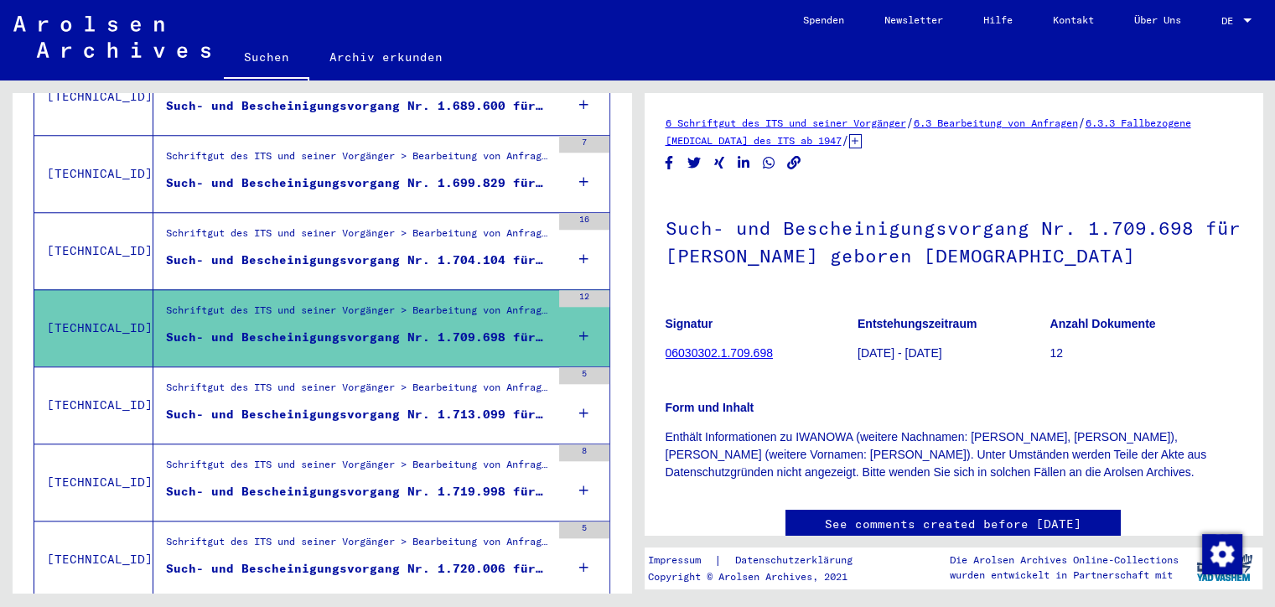
click at [542, 406] on div "Such- und Bescheinigungsvorgang Nr. 1.713.099 für [PERSON_NAME] geboren [DEMOGR…" at bounding box center [358, 415] width 385 height 18
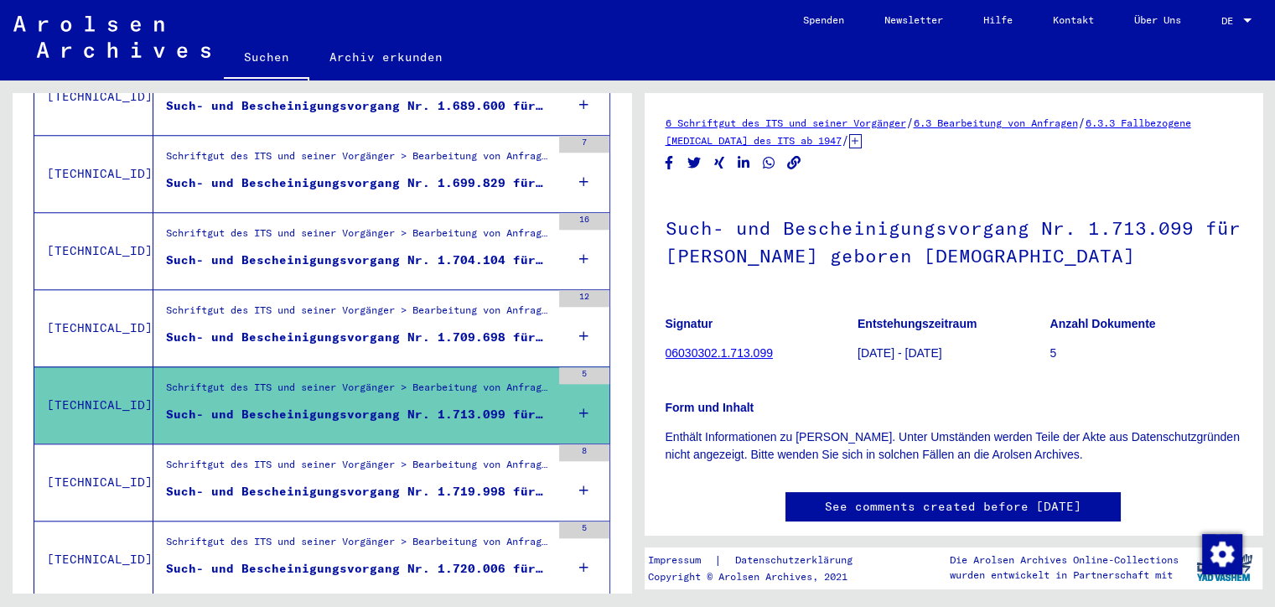
scroll to position [1848, 0]
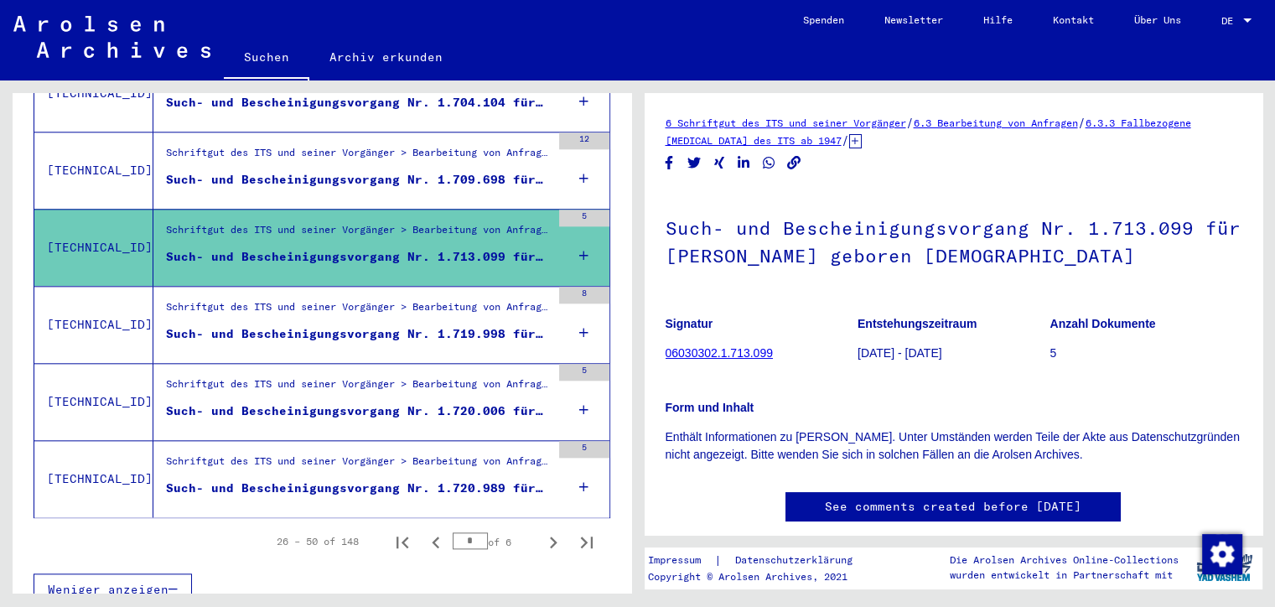
click at [531, 402] on div "Such- und Bescheinigungsvorgang Nr. 1.720.006 für [PERSON_NAME] geboren [DEMOGR…" at bounding box center [358, 411] width 385 height 18
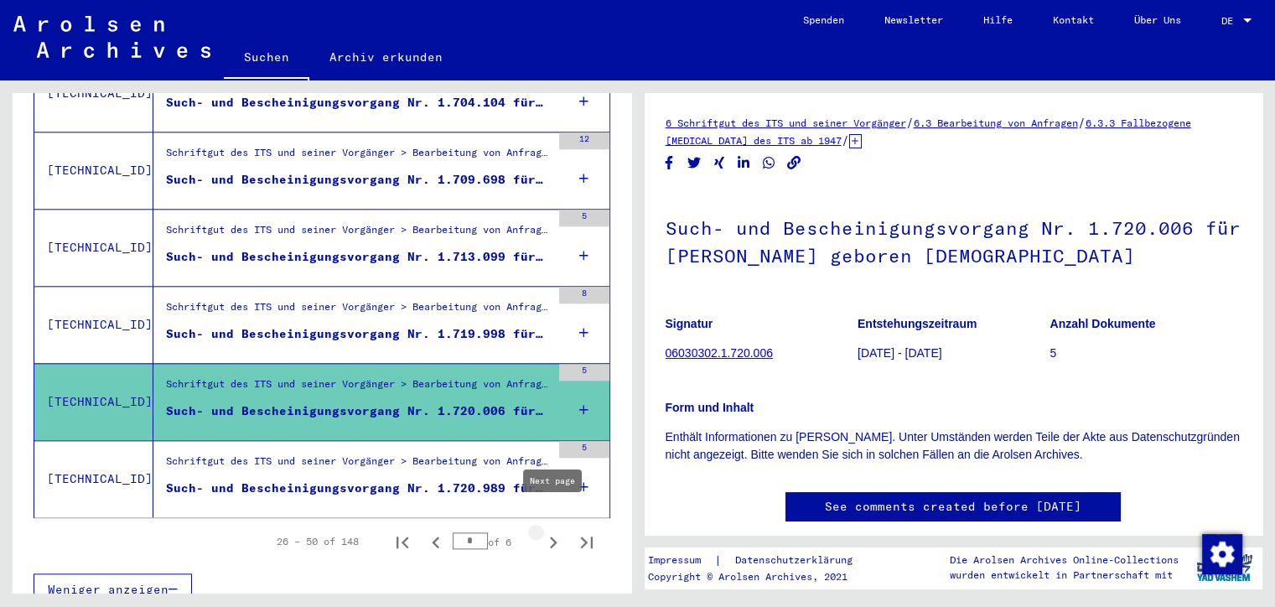
click at [554, 536] on icon "Next page" at bounding box center [554, 542] width 8 height 12
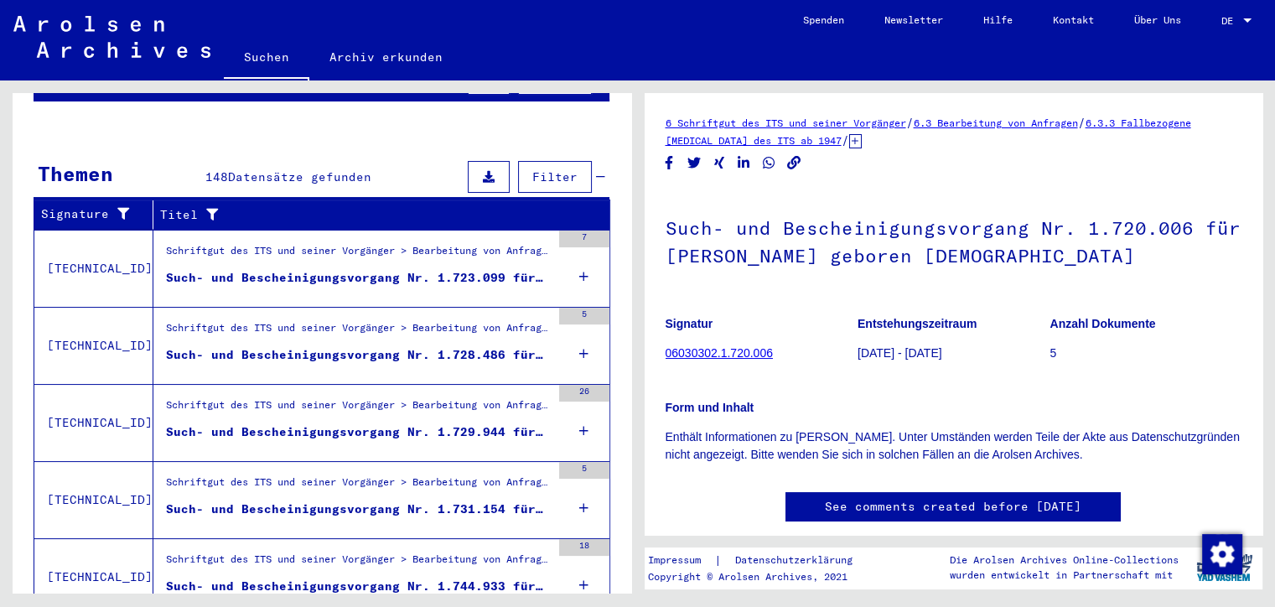
scroll to position [182, 0]
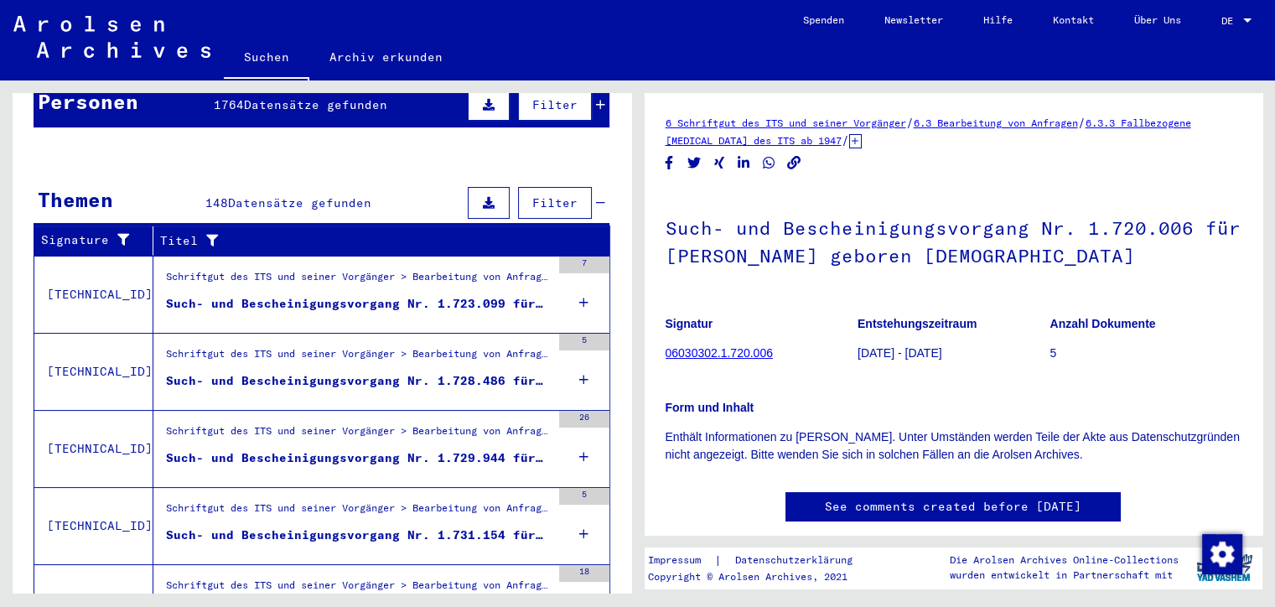
click at [524, 449] on div "Such- und Bescheinigungsvorgang Nr. 1.729.944 für [PERSON_NAME] geboren [DEMOGR…" at bounding box center [358, 458] width 385 height 18
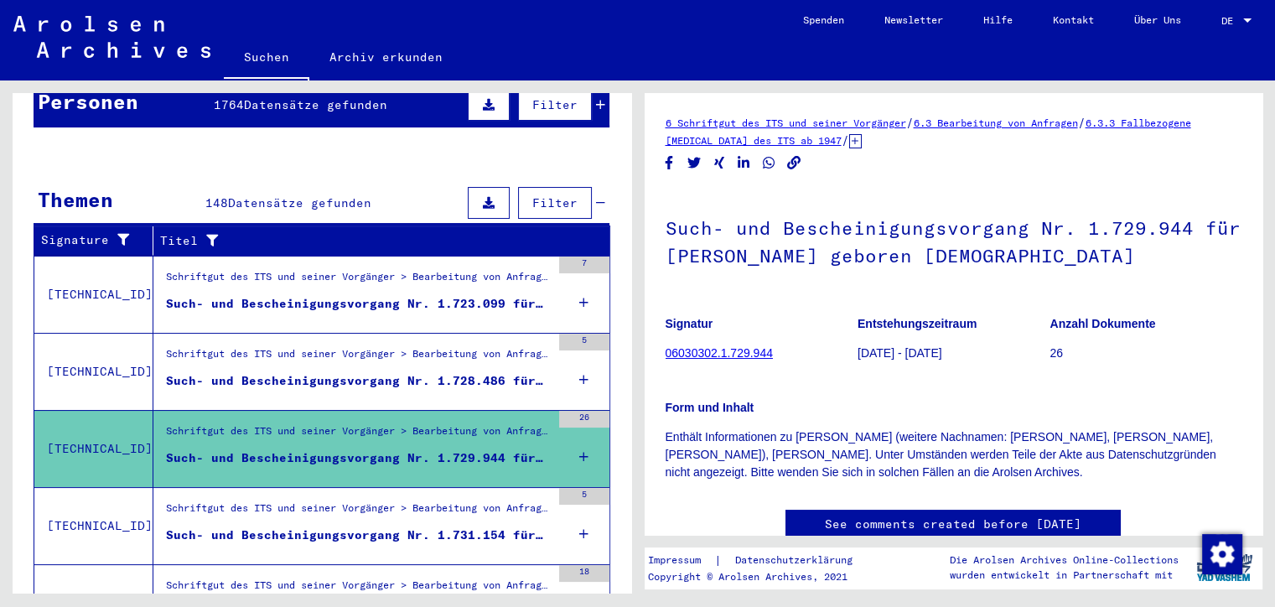
click at [531, 526] on div "Such- und Bescheinigungsvorgang Nr. 1.731.154 für [PERSON_NAME] geboren [DEMOGR…" at bounding box center [358, 535] width 385 height 18
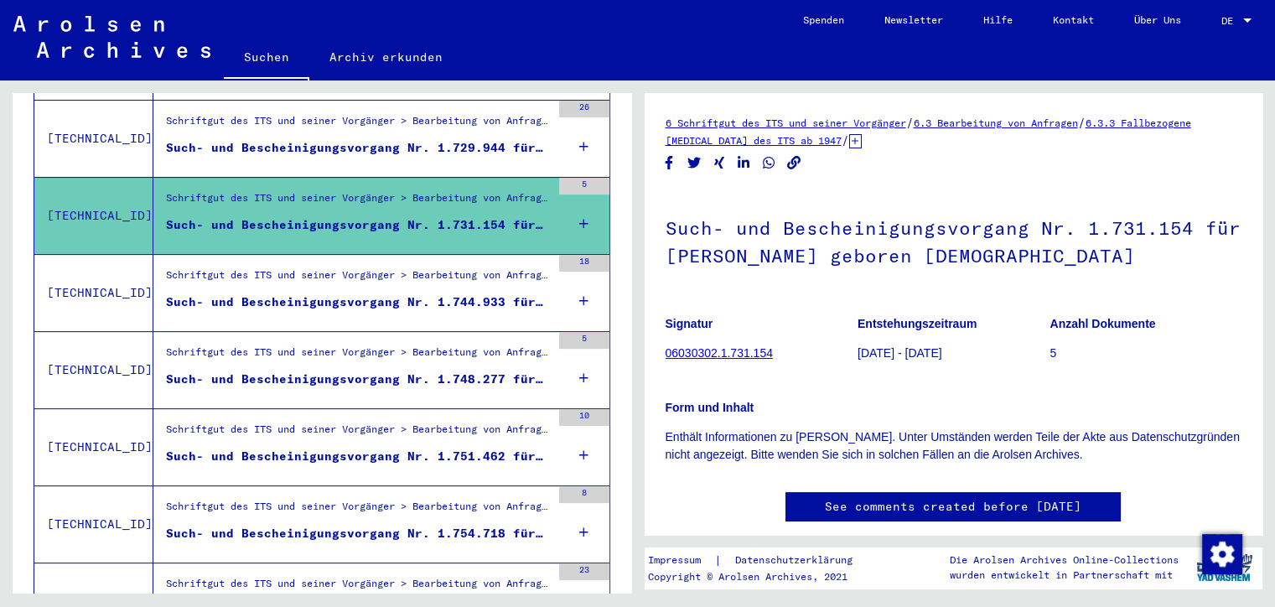
scroll to position [493, 0]
click at [531, 293] on div "Such- und Bescheinigungsvorgang Nr. 1.744.933 für [PERSON_NAME] geboren [DEMOGR…" at bounding box center [358, 302] width 385 height 18
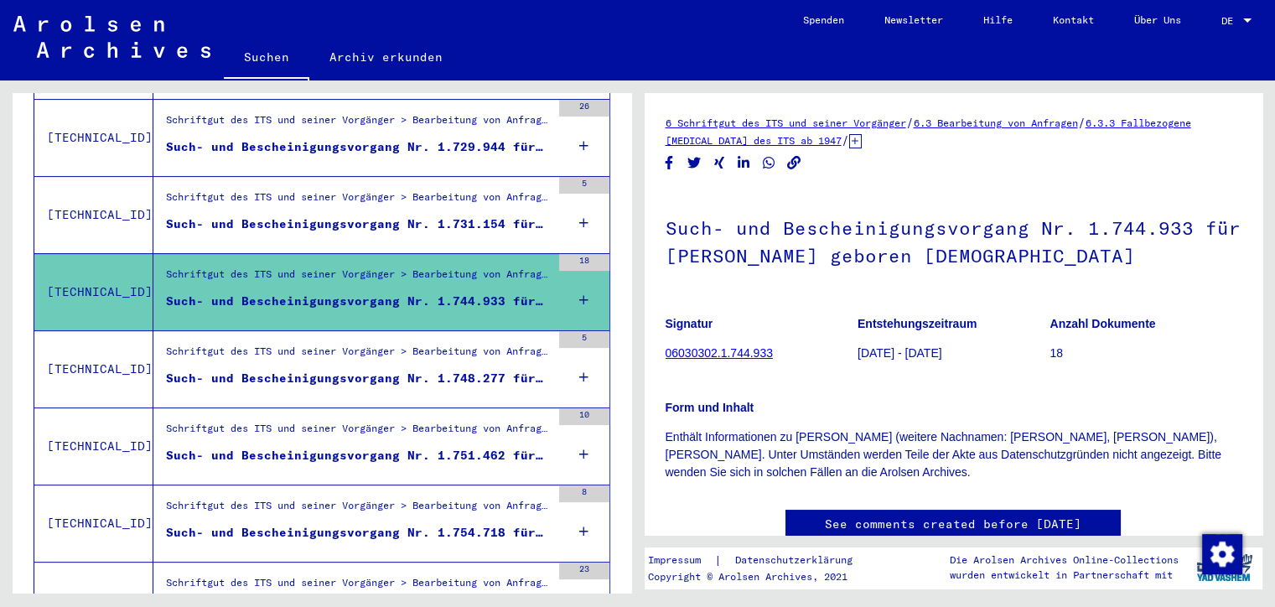
click at [526, 447] on div "Such- und Bescheinigungsvorgang Nr. 1.751.462 für [PERSON_NAME] geboren [DEMOGR…" at bounding box center [358, 456] width 385 height 18
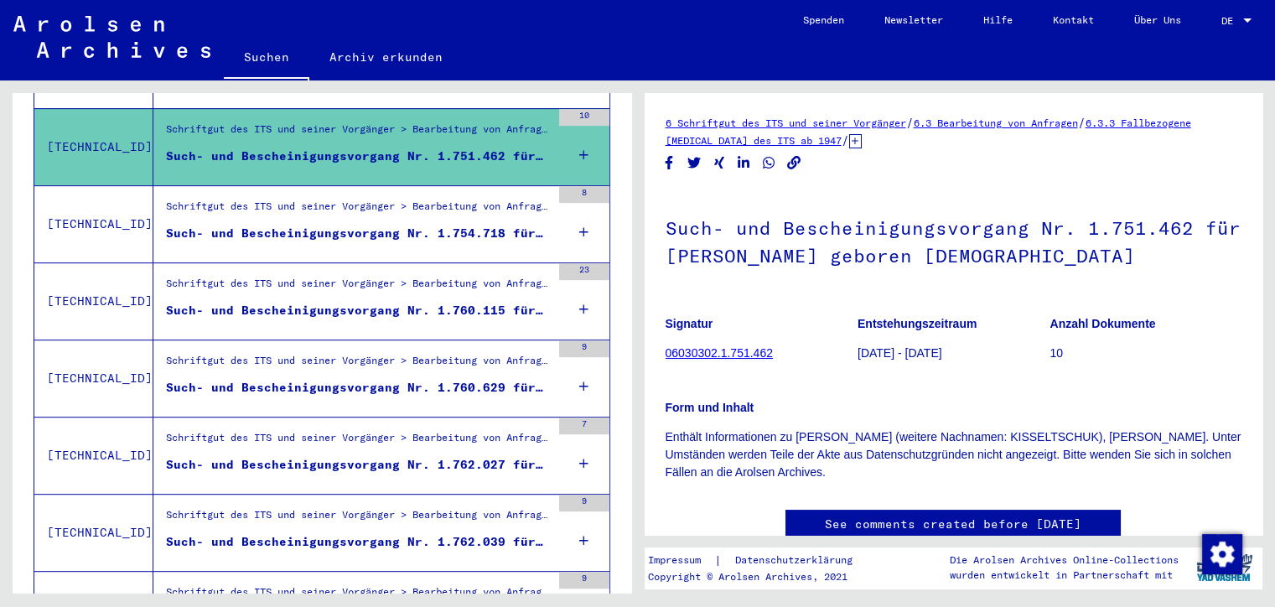
scroll to position [793, 0]
click at [531, 301] on div "Such- und Bescheinigungsvorgang Nr. 1.760.115 für [PERSON_NAME] geboren [DEMOGR…" at bounding box center [358, 310] width 385 height 18
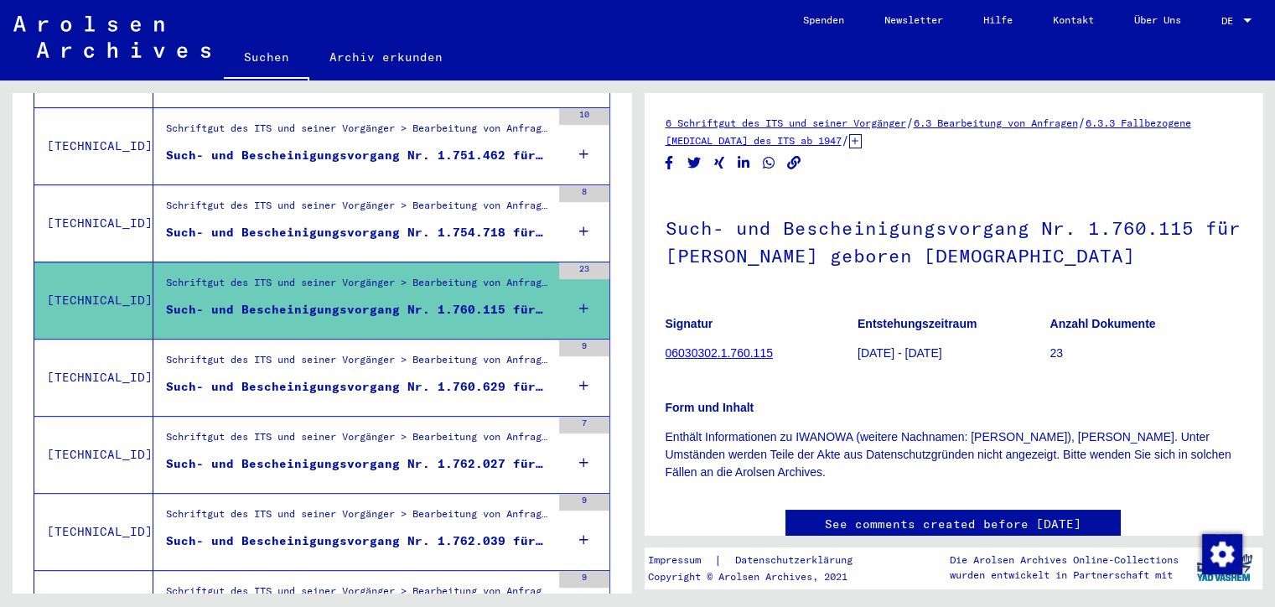
click at [525, 378] on div "Such- und Bescheinigungsvorgang Nr. 1.760.629 für [GEOGRAPHIC_DATA][PERSON_NAME…" at bounding box center [358, 387] width 385 height 18
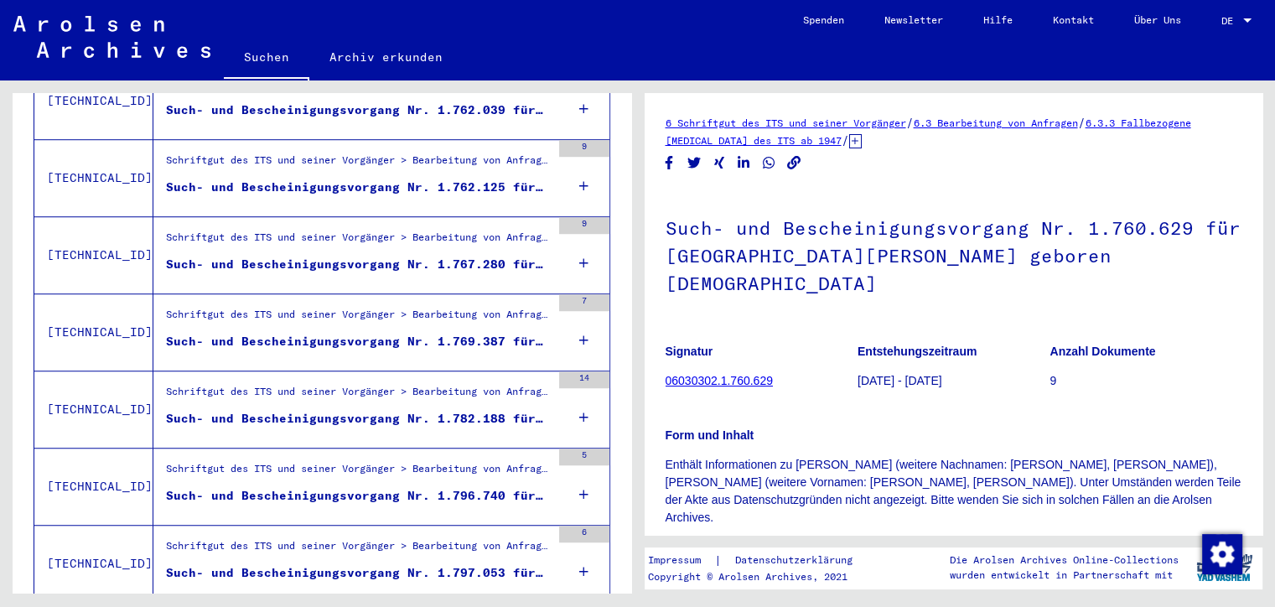
scroll to position [1225, 0]
click at [528, 177] on div "Such- und Bescheinigungsvorgang Nr. 1.762.125 für [PERSON_NAME] geboren [DEMOGR…" at bounding box center [358, 186] width 385 height 18
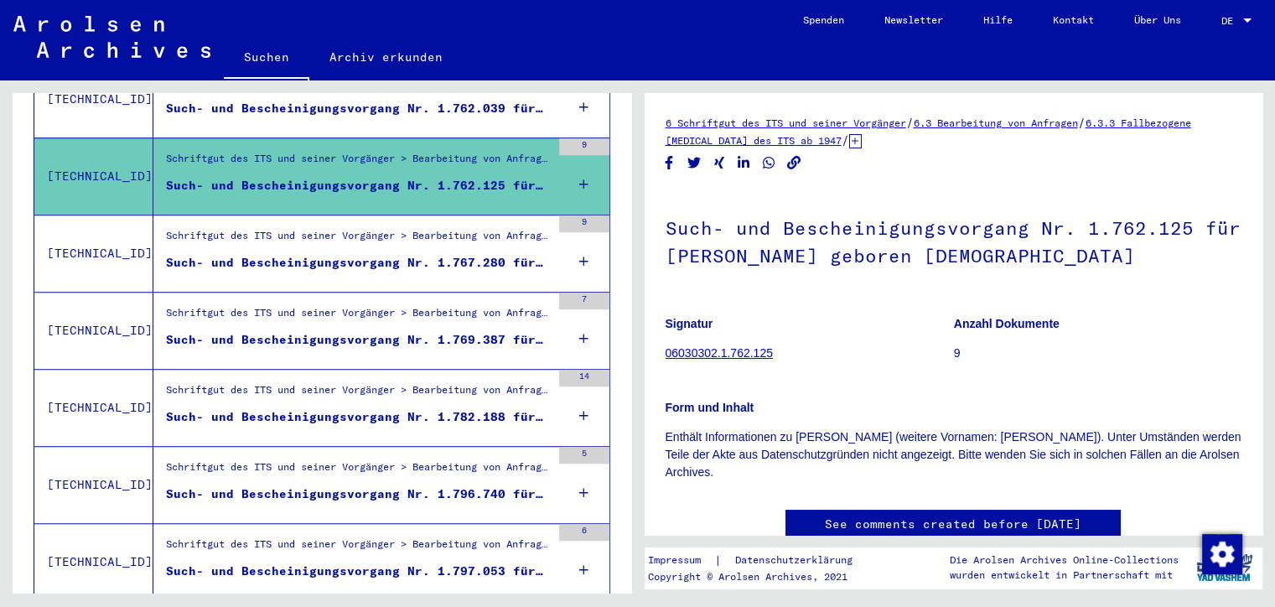
click at [525, 331] on div "Such- und Bescheinigungsvorgang Nr. 1.769.387 für [PERSON_NAME] geboren [DEMOGR…" at bounding box center [358, 340] width 385 height 18
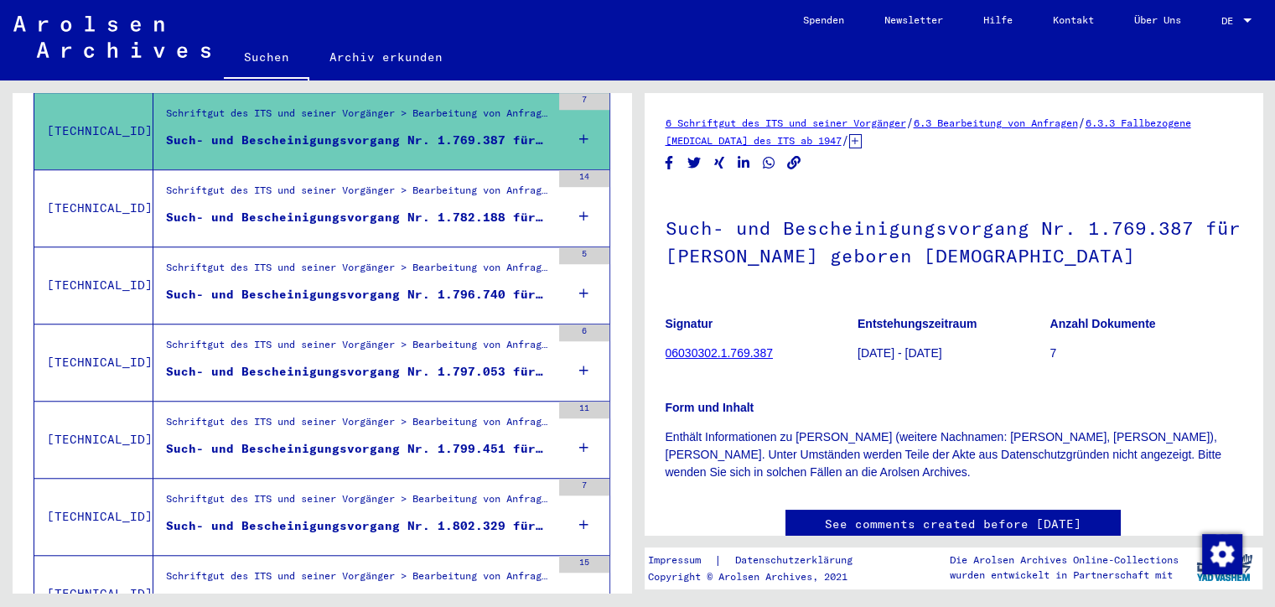
scroll to position [1427, 0]
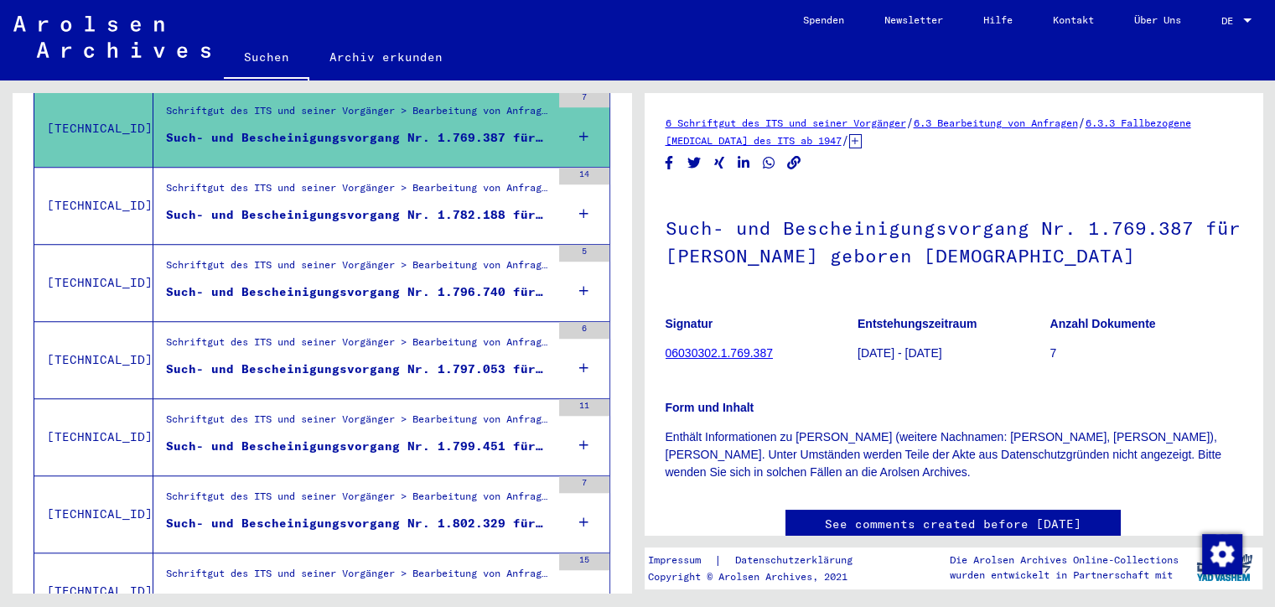
click at [522, 283] on div "Such- und Bescheinigungsvorgang Nr. 1.796.740 für [PERSON_NAME] geboren [DEMOGR…" at bounding box center [358, 292] width 385 height 18
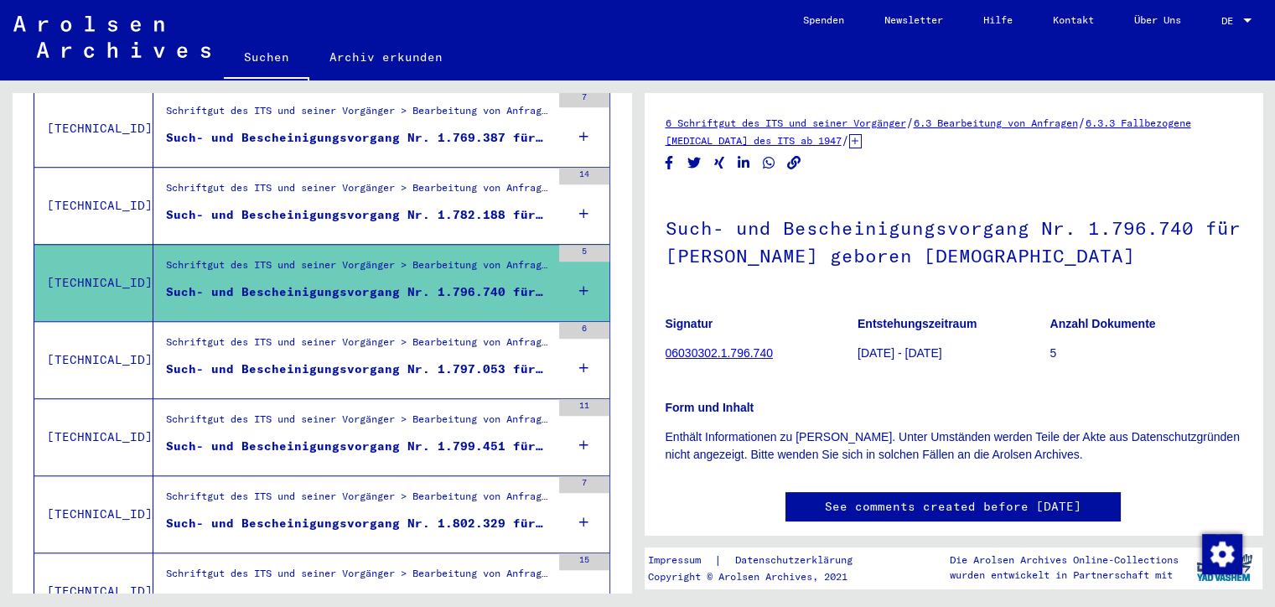
click at [536, 360] on div "Such- und Bescheinigungsvorgang Nr. 1.797.053 für [PERSON_NAME] geboren [DEMOGR…" at bounding box center [358, 369] width 385 height 18
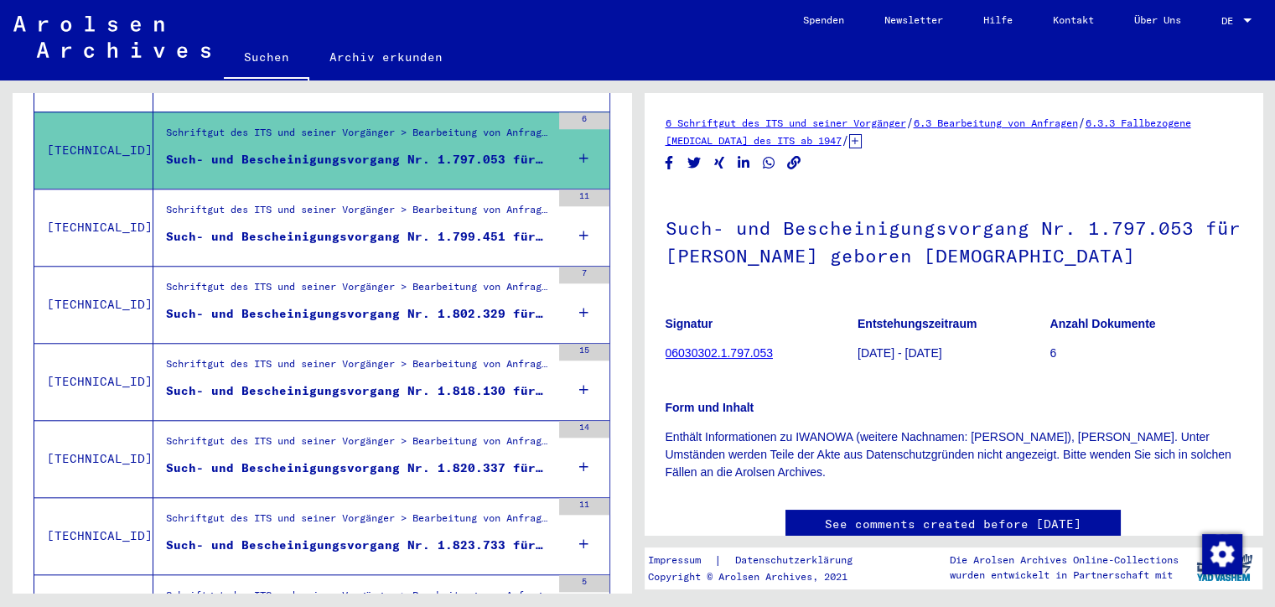
scroll to position [1638, 0]
click at [527, 304] on div "Such- und Bescheinigungsvorgang Nr. 1.802.329 für [PERSON_NAME] geboren [DEMOGR…" at bounding box center [358, 313] width 385 height 18
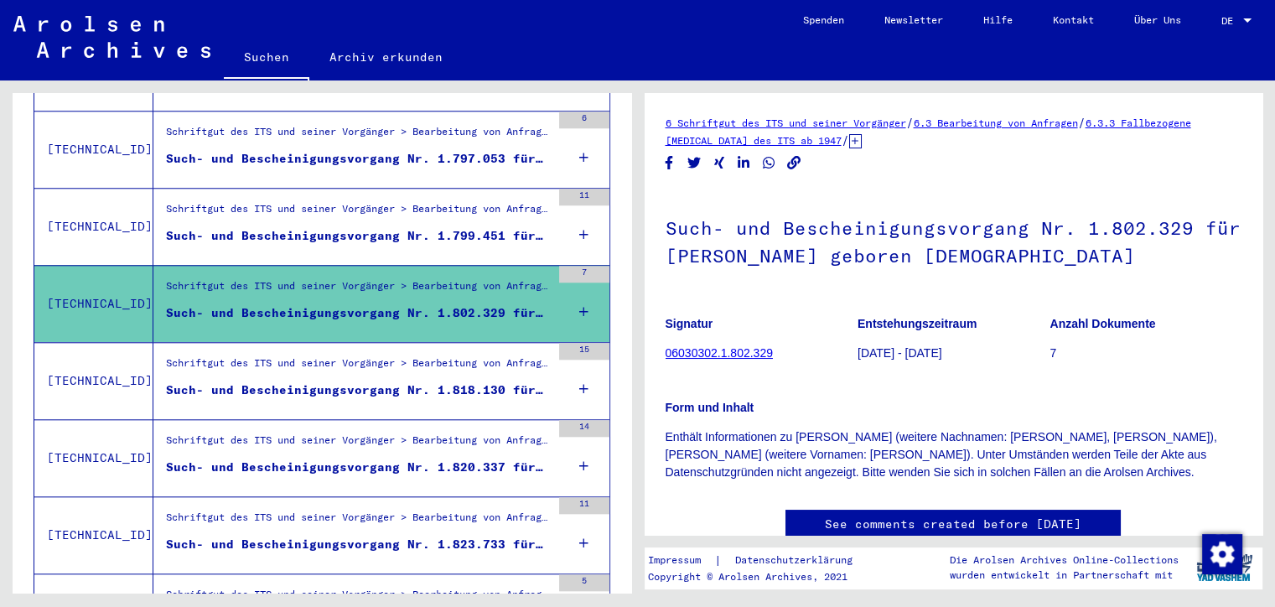
click at [521, 381] on div "Such- und Bescheinigungsvorgang Nr. 1.818.130 für [PERSON_NAME] geboren [DEMOGR…" at bounding box center [358, 390] width 385 height 18
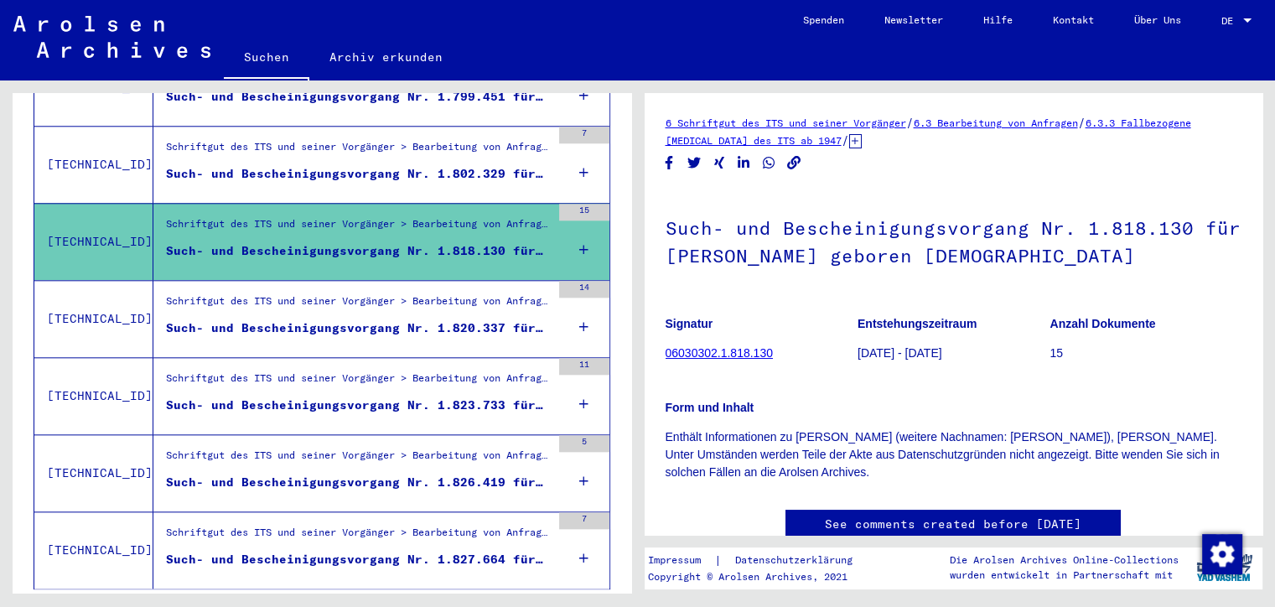
scroll to position [1848, 0]
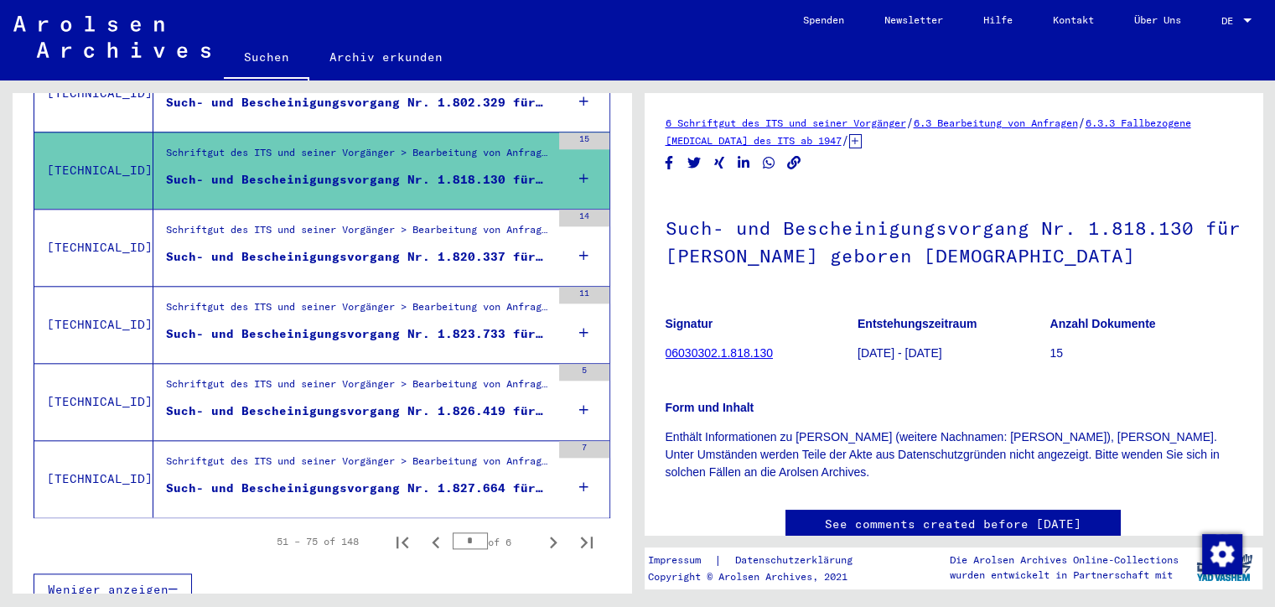
click at [526, 325] on div "Such- und Bescheinigungsvorgang Nr. 1.823.733 für [PERSON_NAME] geboren [DEMOGR…" at bounding box center [358, 334] width 385 height 18
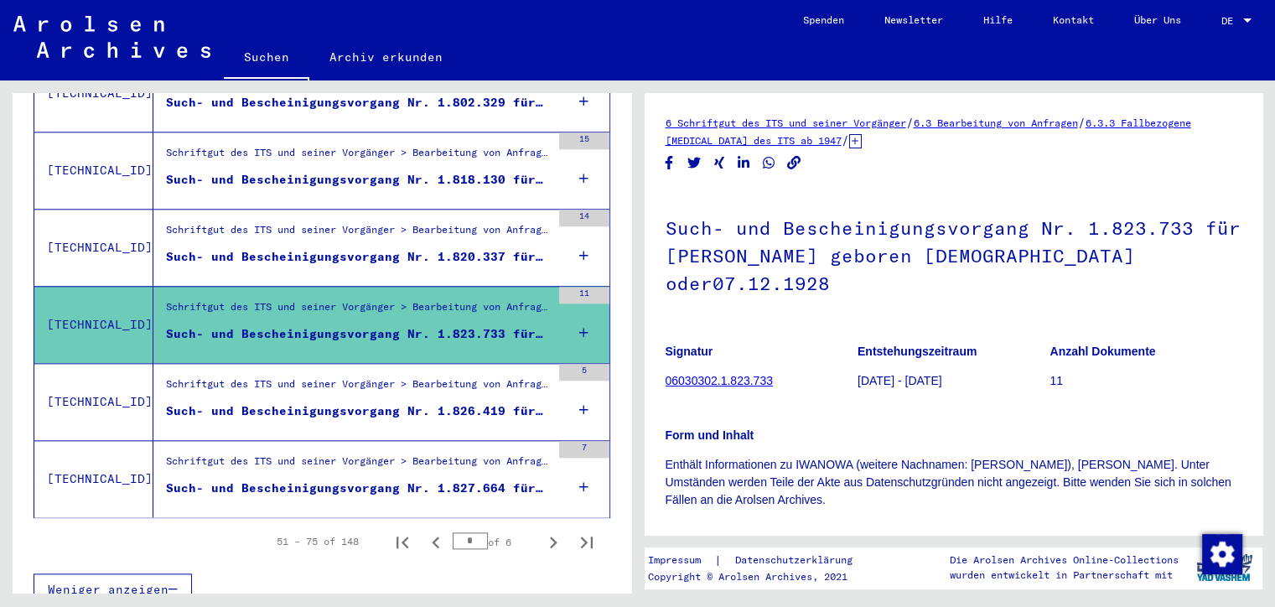
click at [536, 479] on div "Such- und Bescheinigungsvorgang Nr. 1.827.664 für [PERSON_NAME] geboren [DEMOGR…" at bounding box center [358, 488] width 385 height 18
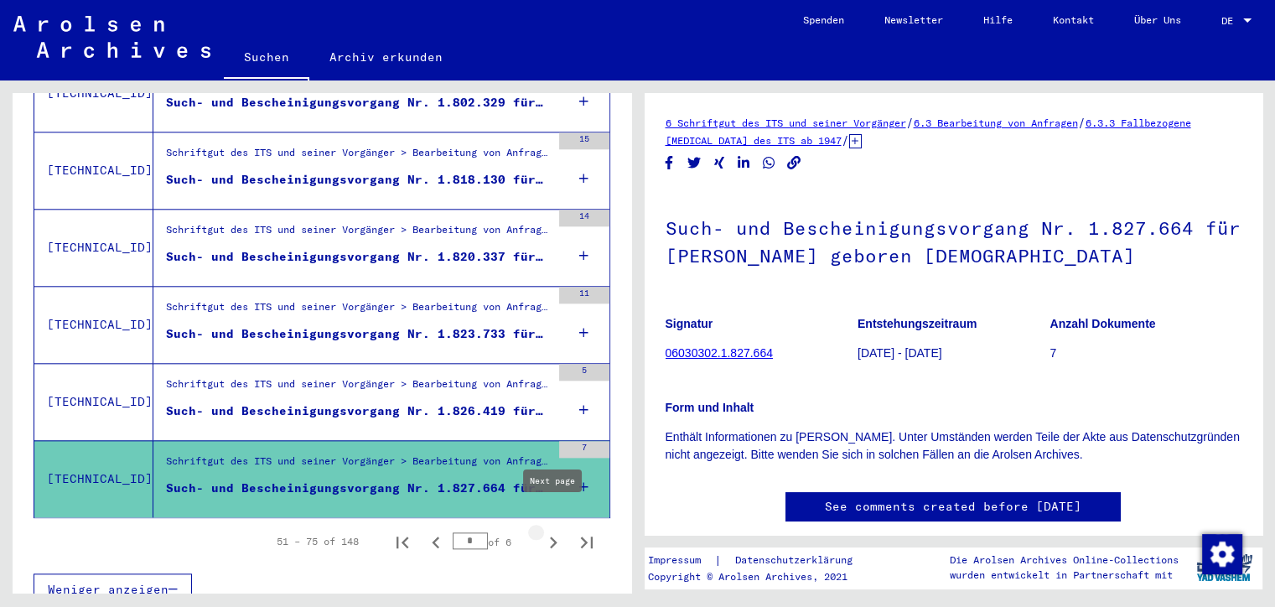
click at [555, 536] on icon "Next page" at bounding box center [554, 542] width 8 height 12
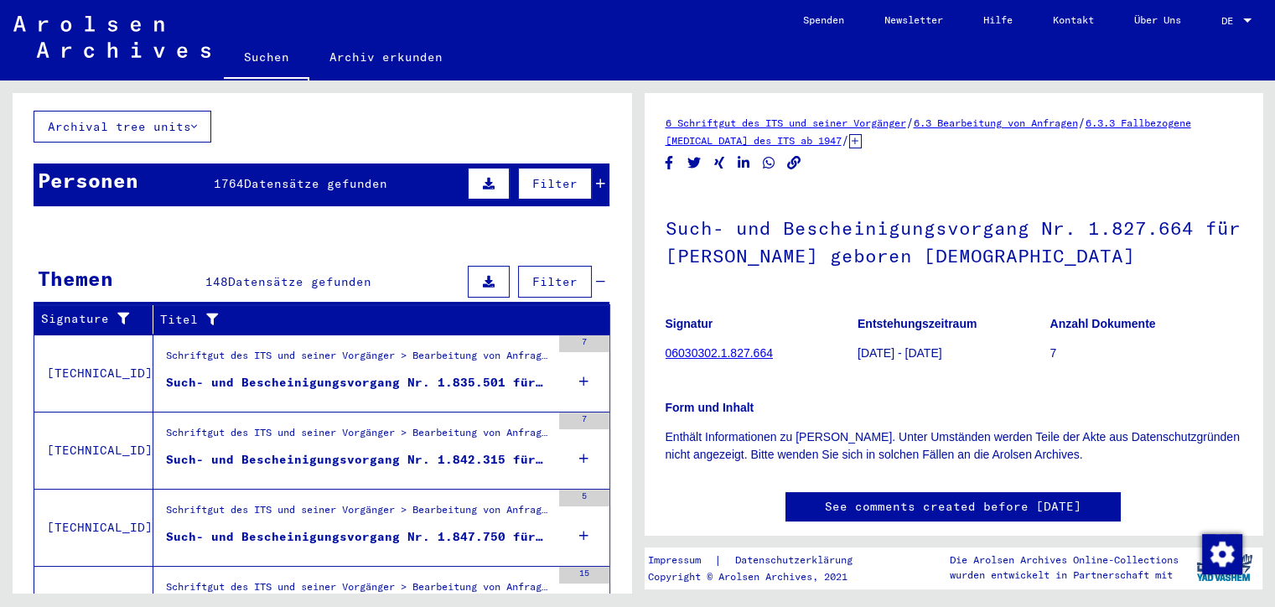
scroll to position [102, 0]
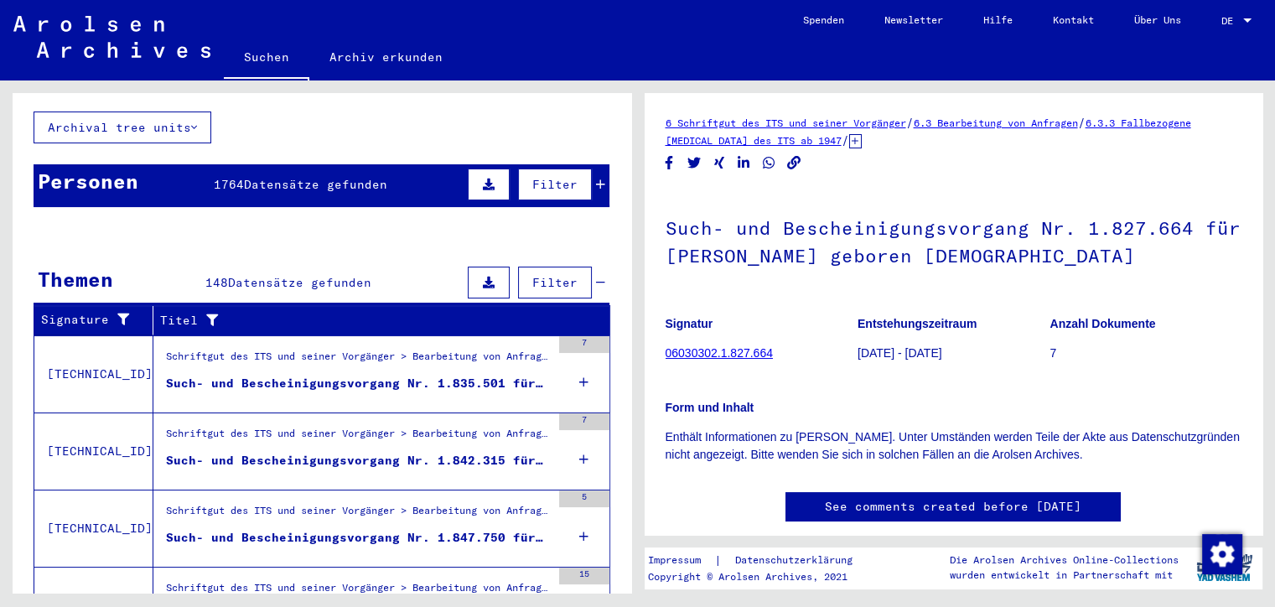
click at [530, 375] on div "Such- und Bescheinigungsvorgang Nr. 1.835.501 für [PERSON_NAME] geboren 02.1944…" at bounding box center [358, 384] width 385 height 18
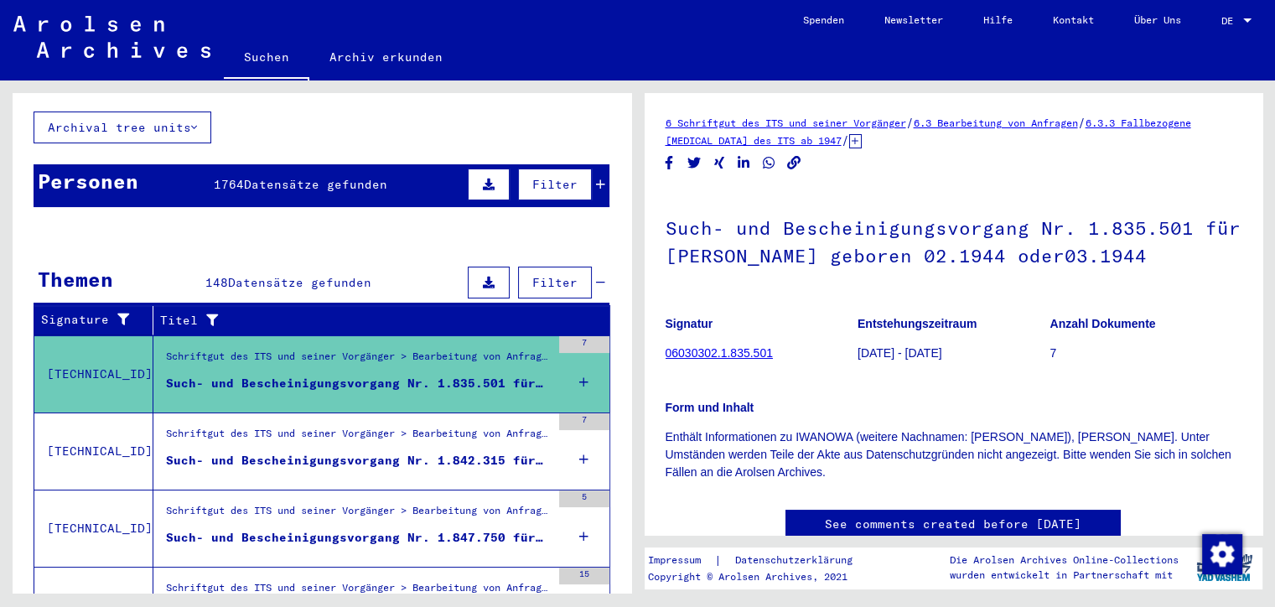
click at [525, 452] on div "Such- und Bescheinigungsvorgang Nr. 1.842.315 für [PERSON_NAME] geboren [DEMOGR…" at bounding box center [358, 461] width 385 height 18
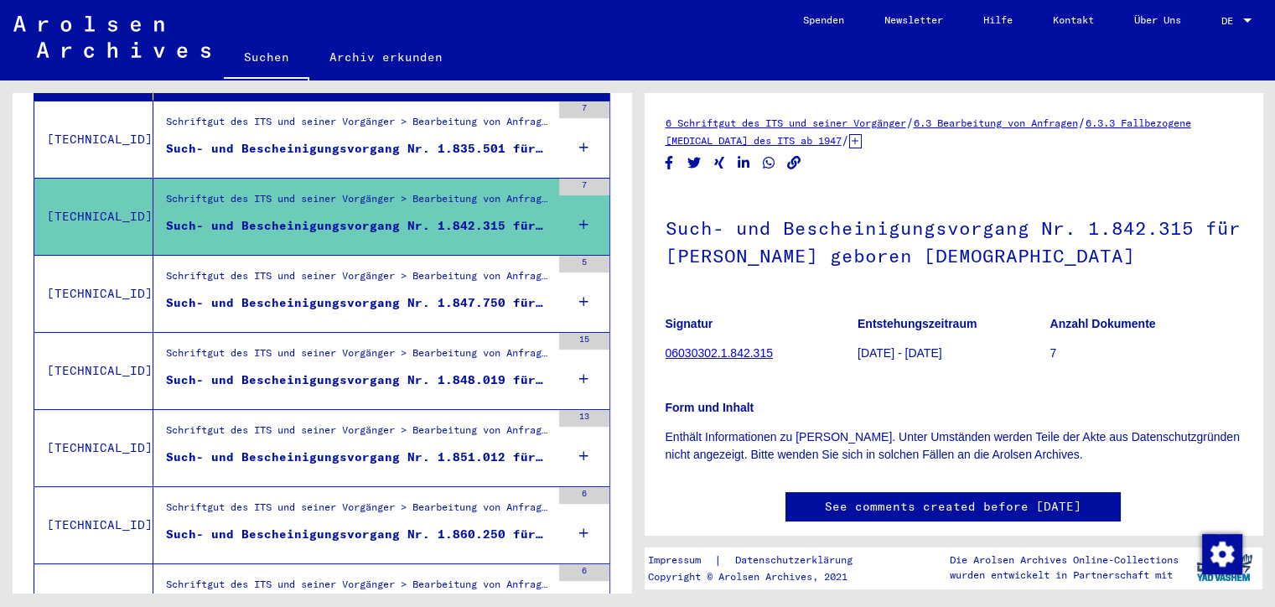
scroll to position [339, 0]
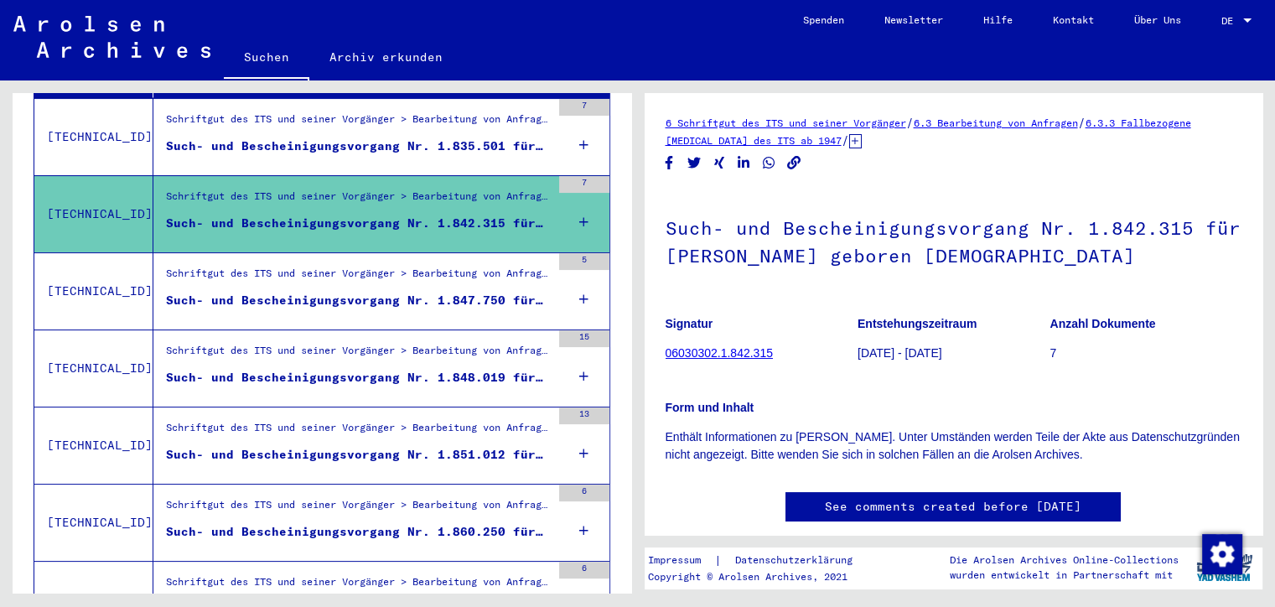
click at [531, 292] on div "Such- und Bescheinigungsvorgang Nr. 1.847.750 für [PERSON_NAME] geboren [DEMOGR…" at bounding box center [358, 301] width 385 height 18
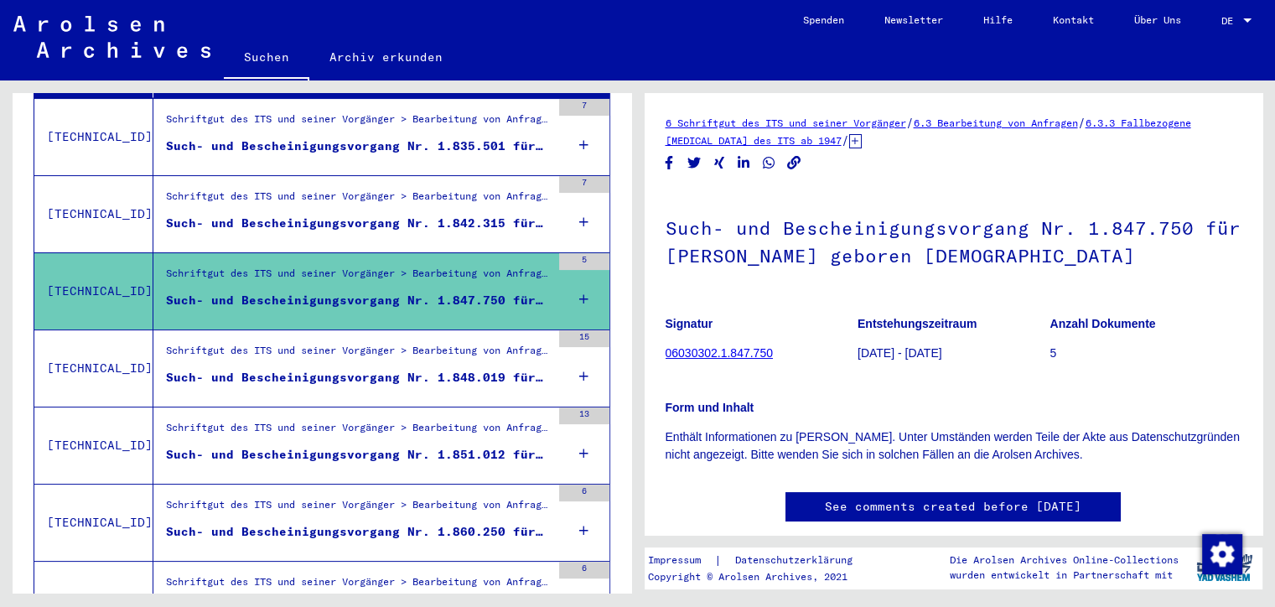
click at [525, 369] on div "Such- und Bescheinigungsvorgang Nr. 1.848.019 für [PERSON_NAME] geboren [DEMOGR…" at bounding box center [358, 378] width 385 height 18
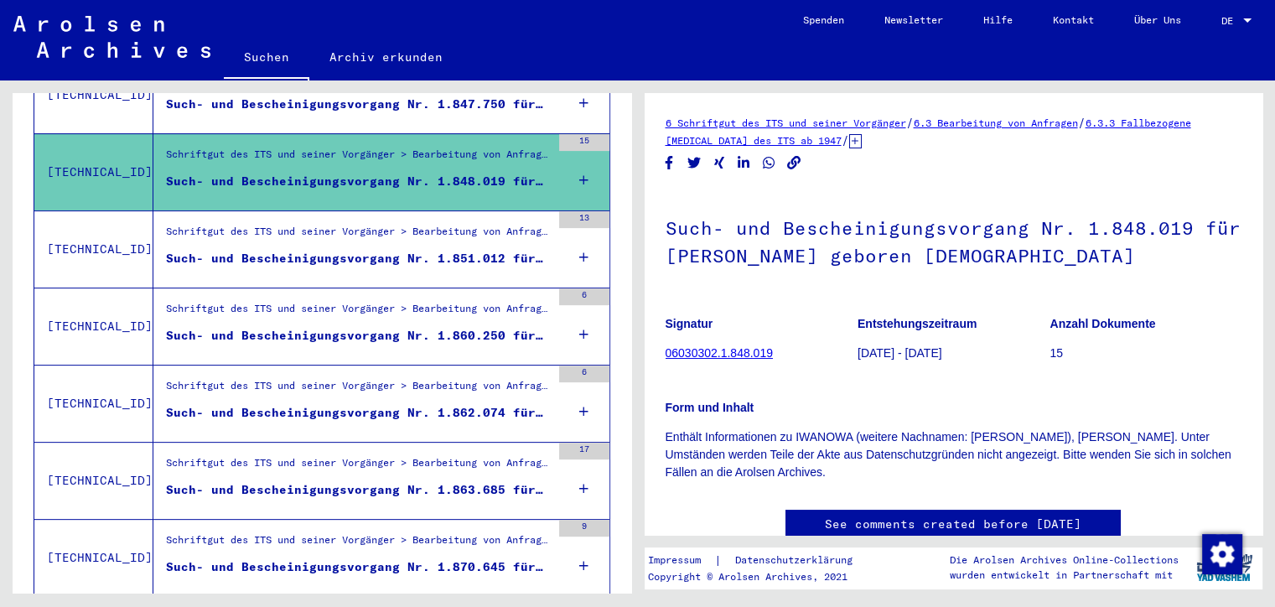
scroll to position [538, 0]
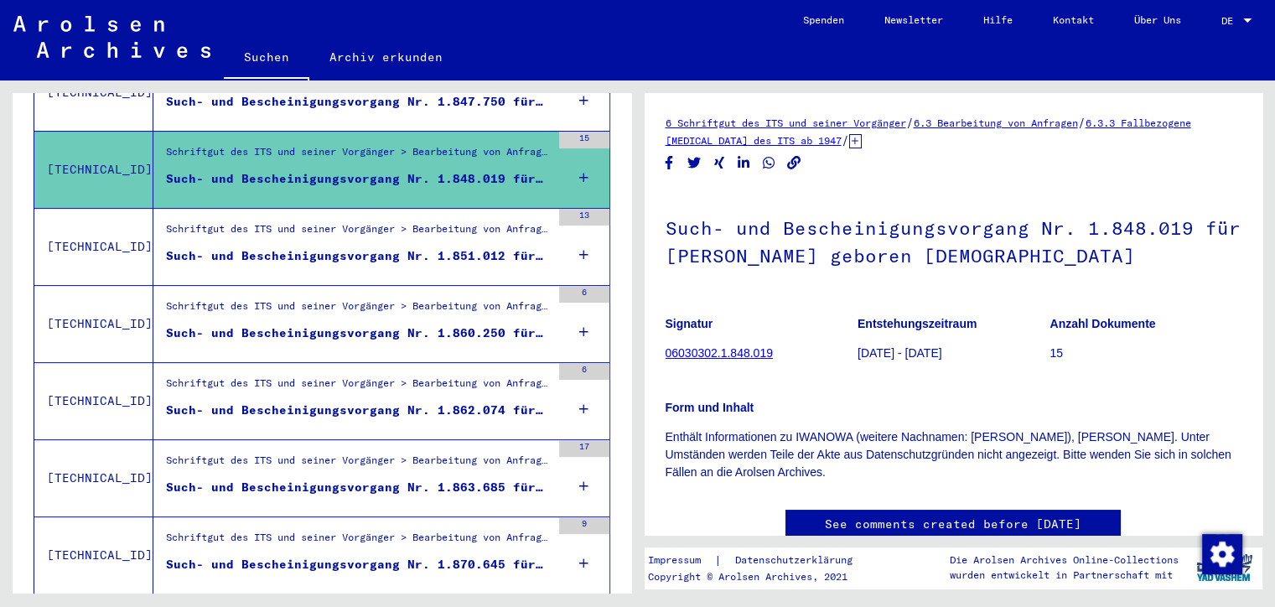
click at [526, 247] on div "Such- und Bescheinigungsvorgang Nr. 1.851.012 für [PERSON_NAME] geboren [DEMOGR…" at bounding box center [358, 256] width 385 height 18
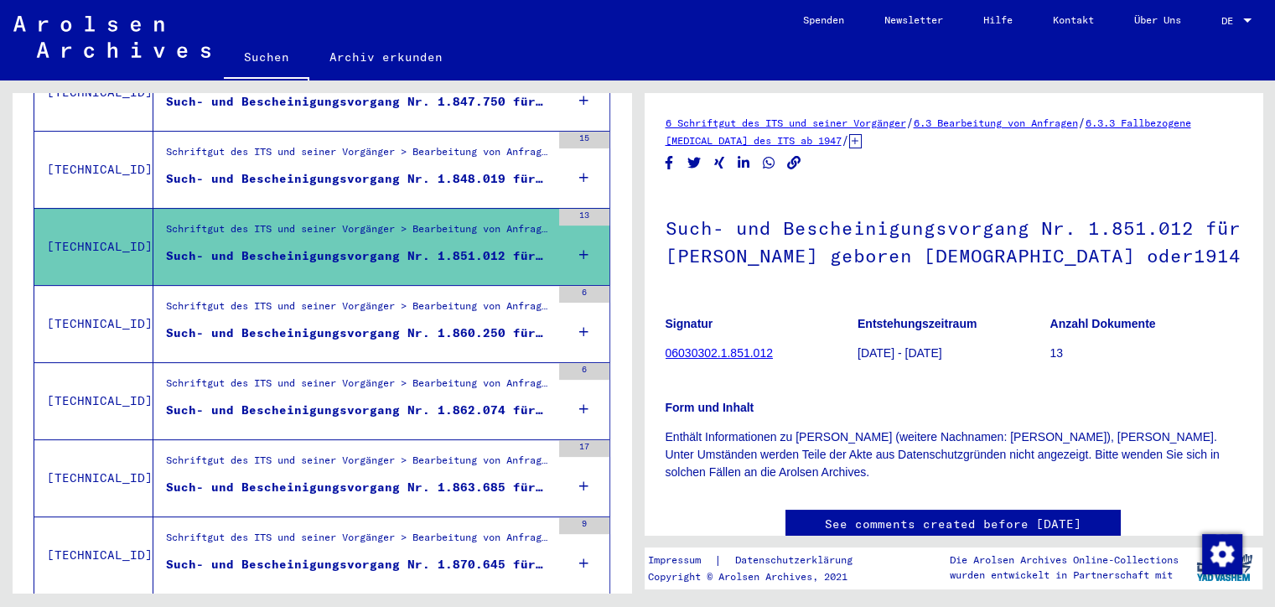
click at [535, 324] on div "Such- und Bescheinigungsvorgang Nr. 1.860.250 für [PERSON_NAME] geboren [DEMOGR…" at bounding box center [358, 333] width 385 height 18
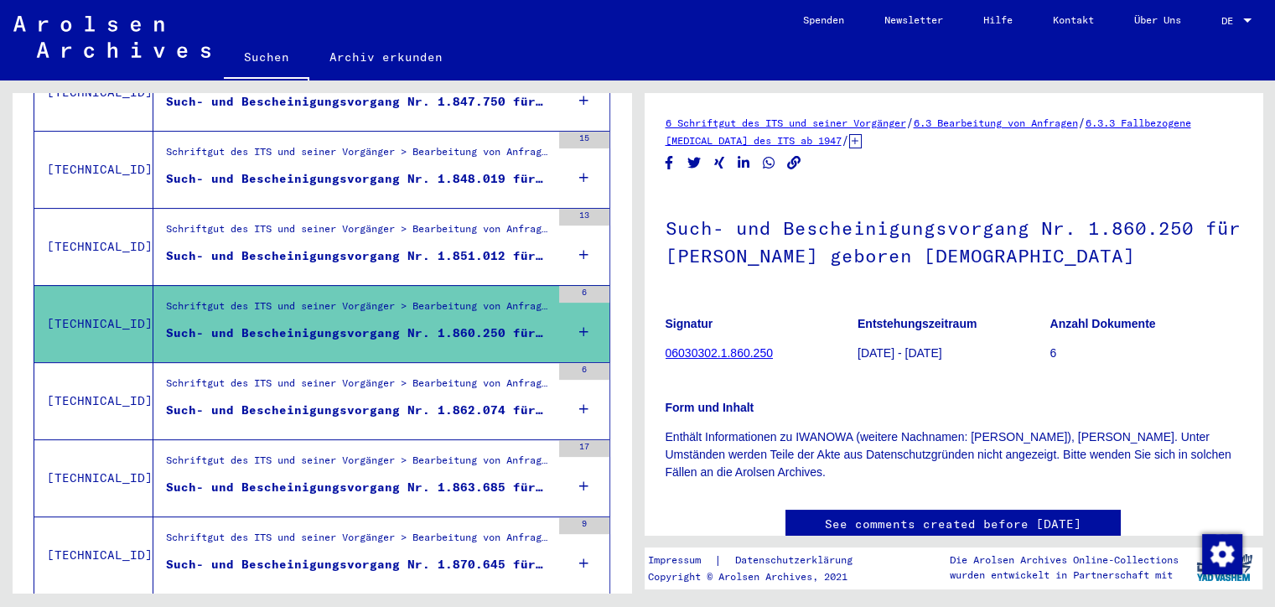
click at [528, 401] on div "Such- und Bescheinigungsvorgang Nr. 1.862.074 für [PERSON_NAME] geboren [DEMOGR…" at bounding box center [358, 410] width 385 height 18
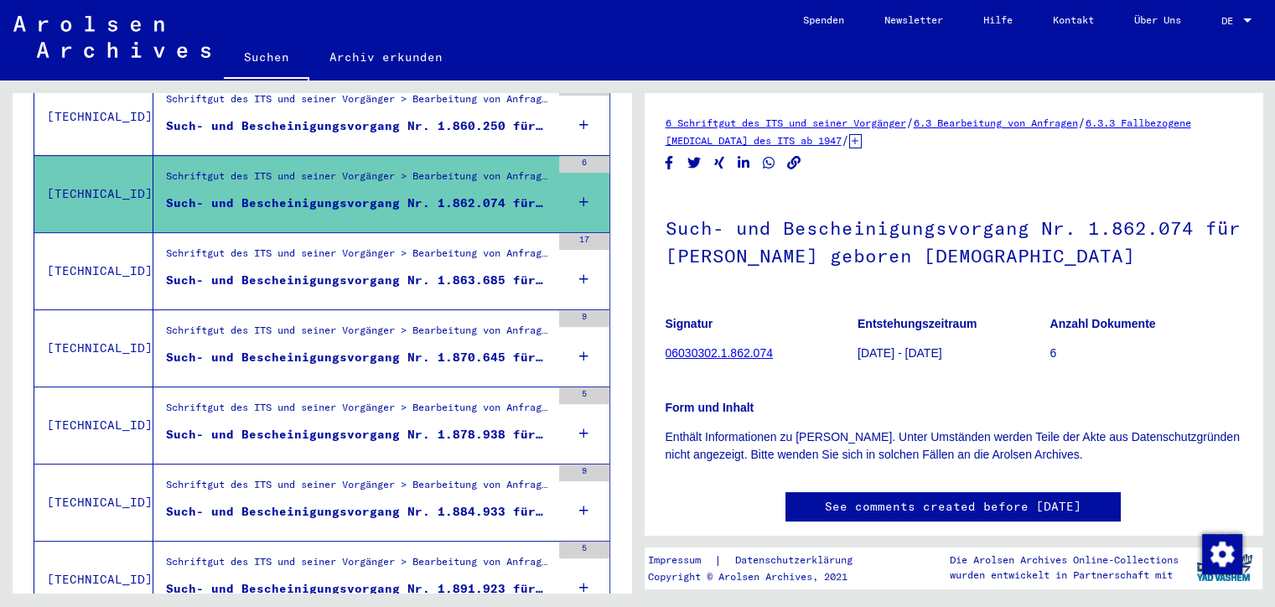
scroll to position [746, 0]
click at [526, 271] on div "Such- und Bescheinigungsvorgang Nr. 1.863.685 für [PERSON_NAME] geboren [DEMOGR…" at bounding box center [358, 280] width 385 height 18
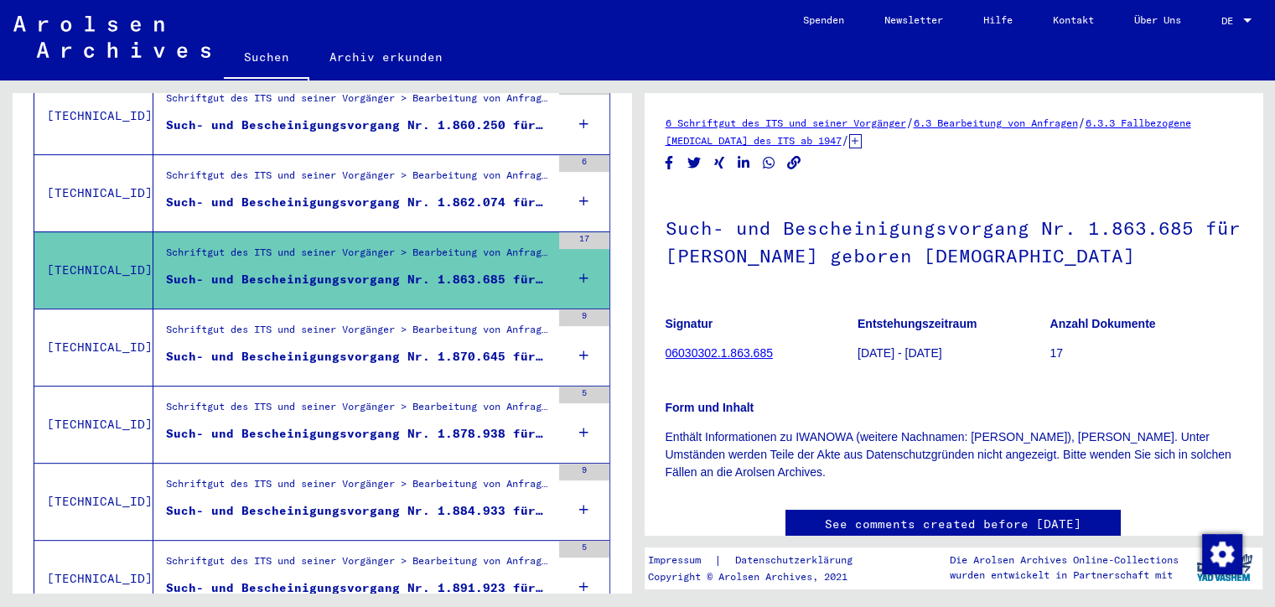
click at [528, 348] on div "Such- und Bescheinigungsvorgang Nr. 1.870.645 für [PERSON_NAME] geboren [DEMOGR…" at bounding box center [358, 357] width 385 height 18
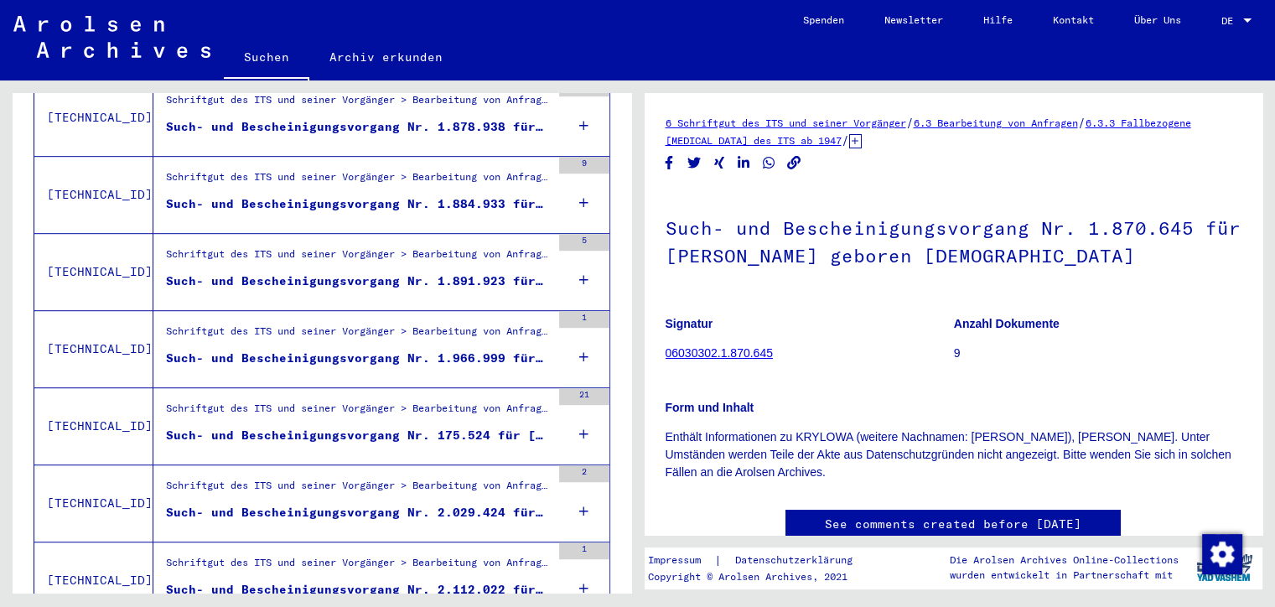
scroll to position [1054, 0]
click at [525, 194] on div "Such- und Bescheinigungsvorgang Nr. 1.884.933 für [PERSON_NAME] geboren [DEMOGR…" at bounding box center [358, 203] width 385 height 18
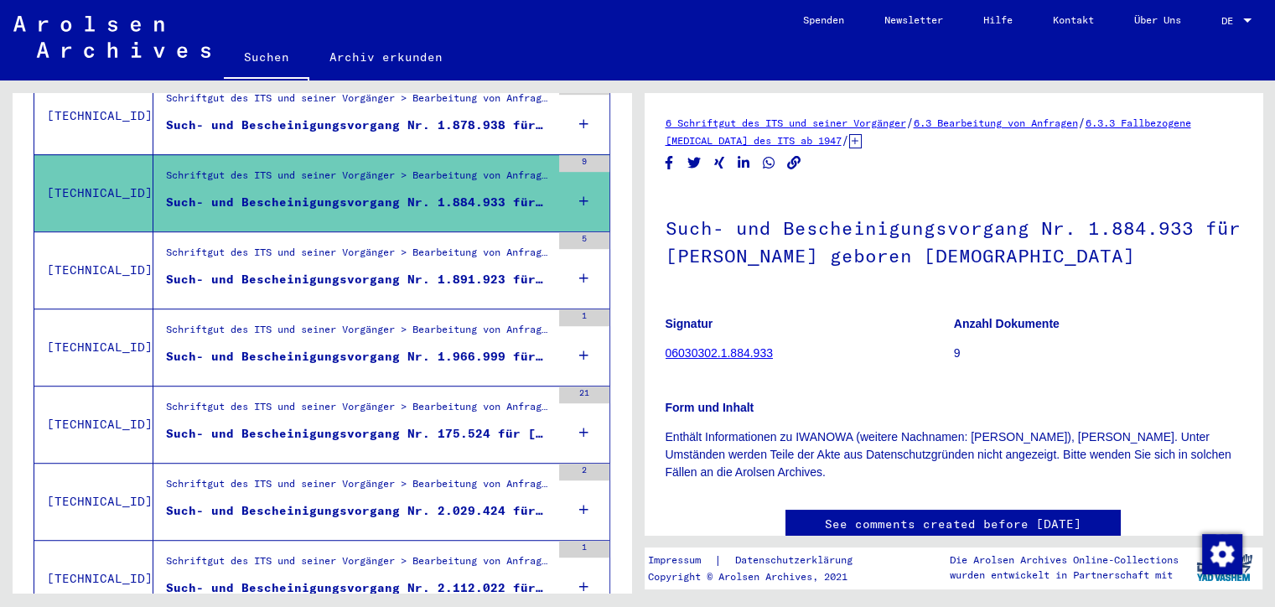
click at [533, 271] on div "Such- und Bescheinigungsvorgang Nr. 1.891.923 für [PERSON_NAME] geboren [DEMOGR…" at bounding box center [358, 280] width 385 height 18
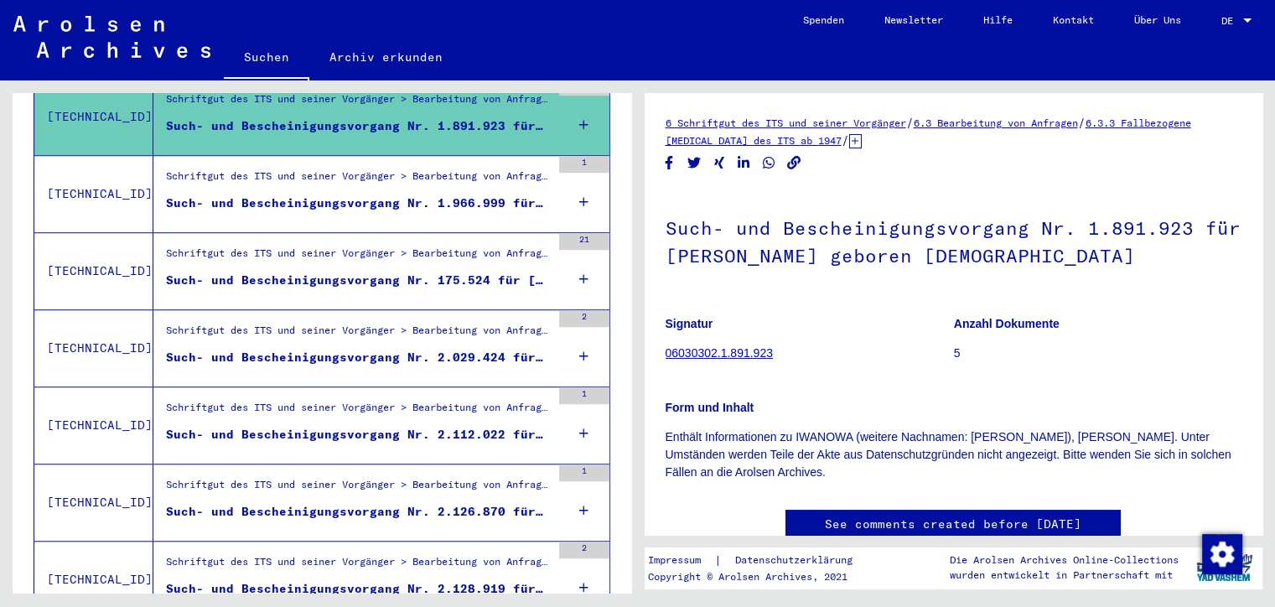
scroll to position [1212, 0]
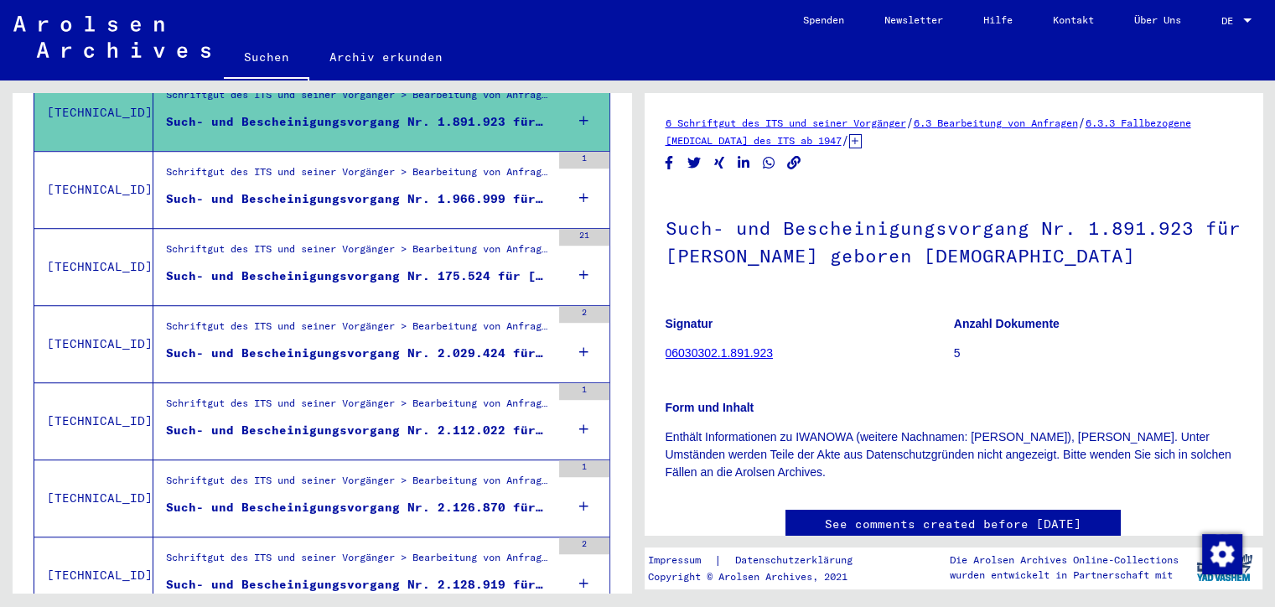
click at [527, 344] on div "Such- und Bescheinigungsvorgang Nr. 2.029.424 für [PERSON_NAME]" at bounding box center [358, 353] width 385 height 18
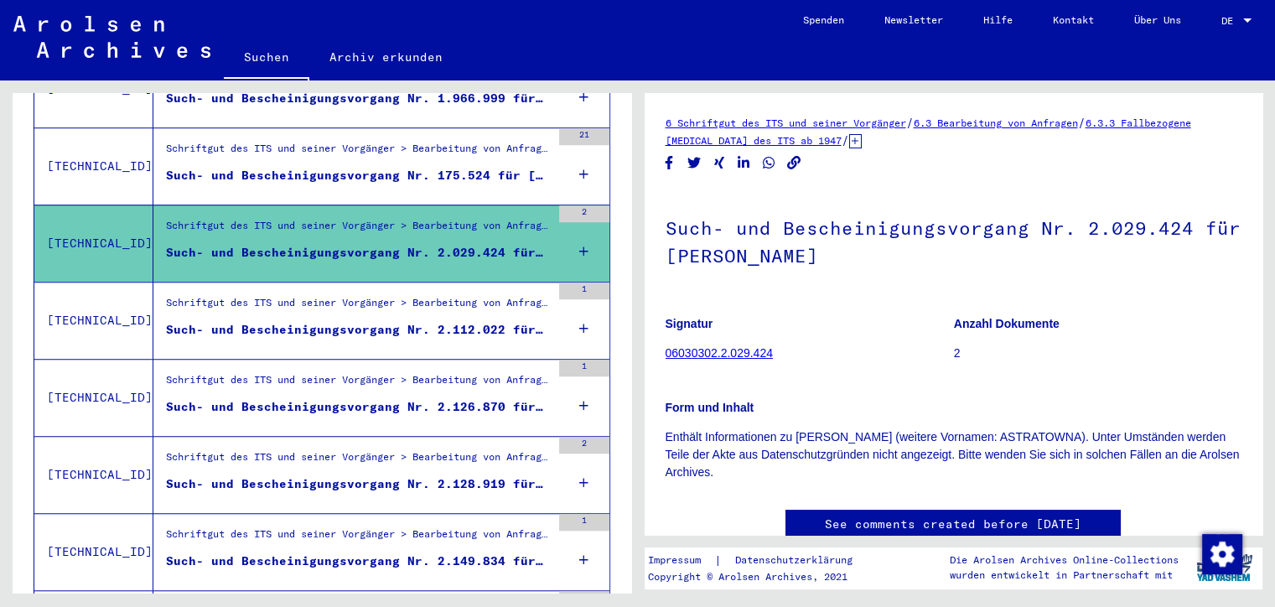
scroll to position [87, 0]
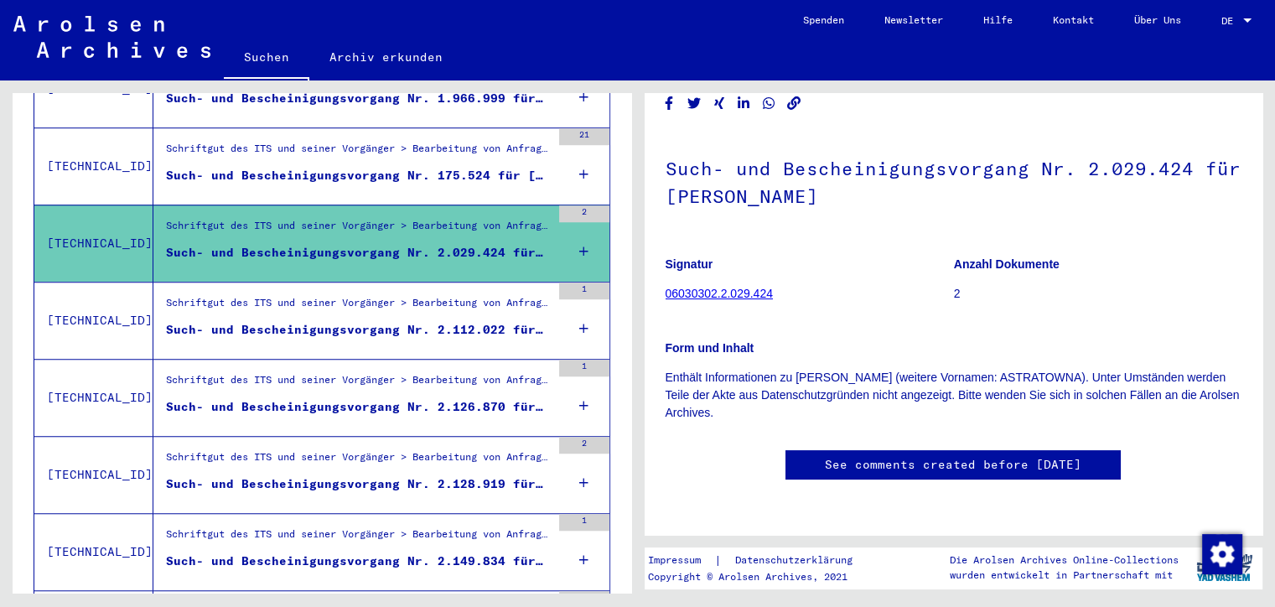
click at [521, 398] on div "Such- und Bescheinigungsvorgang Nr. 2.126.870 für [PERSON_NAME]" at bounding box center [358, 407] width 385 height 18
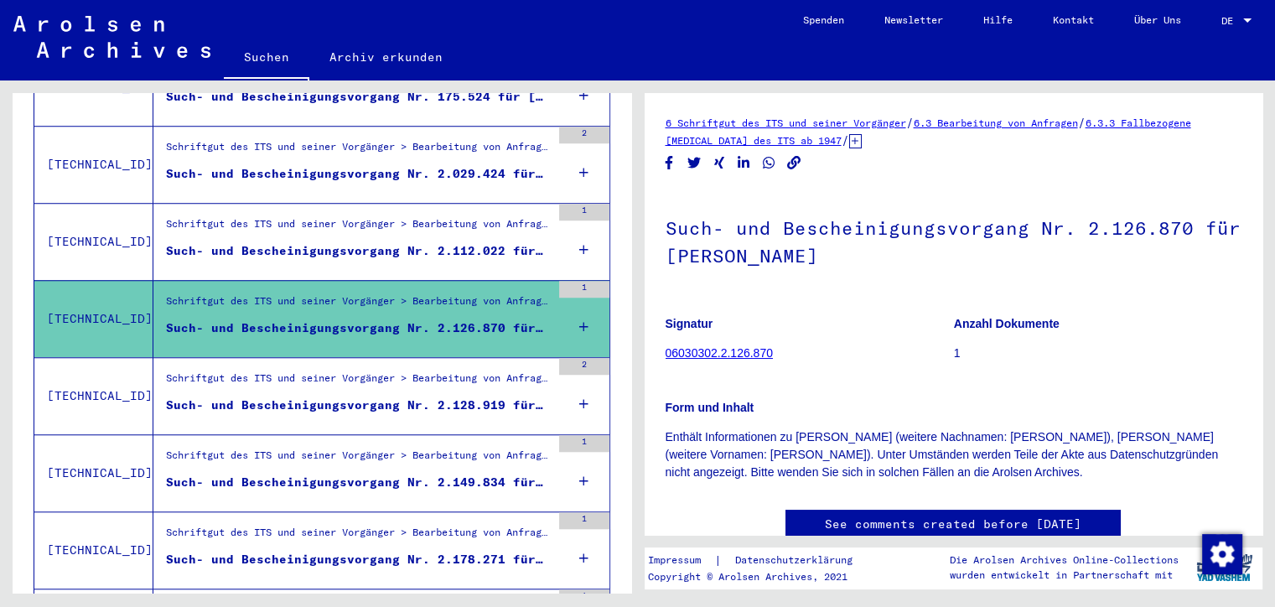
scroll to position [1400, 0]
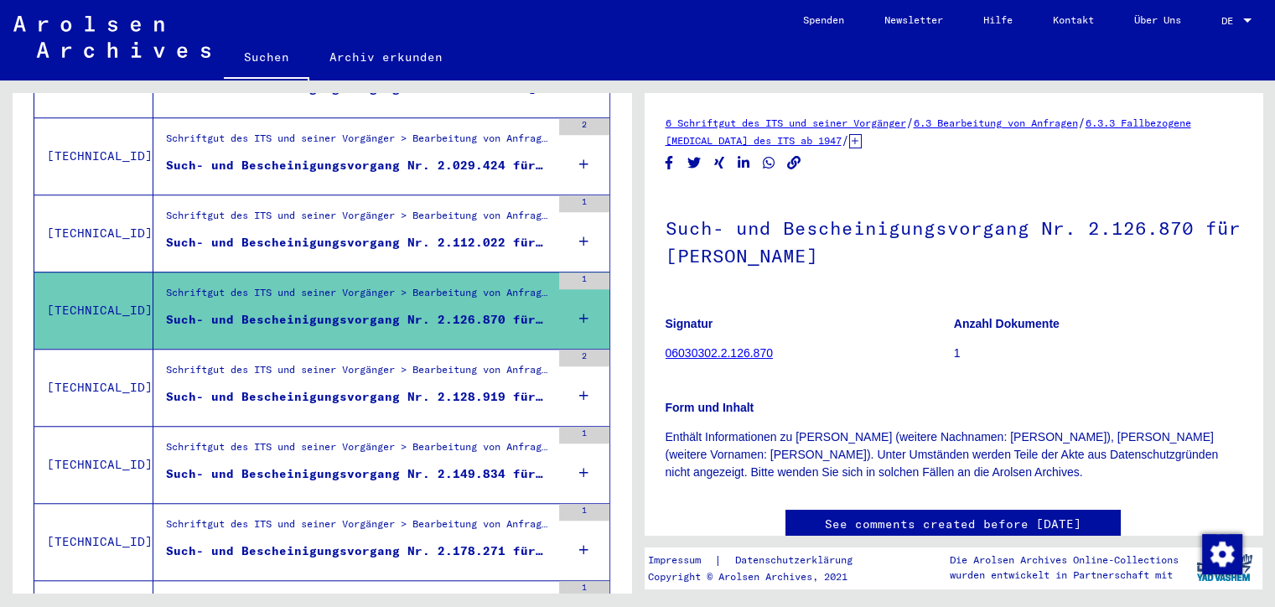
click at [528, 465] on div "Such- und Bescheinigungsvorgang Nr. 2.149.834 für [PERSON_NAME] geboren [DEMOGR…" at bounding box center [358, 474] width 385 height 18
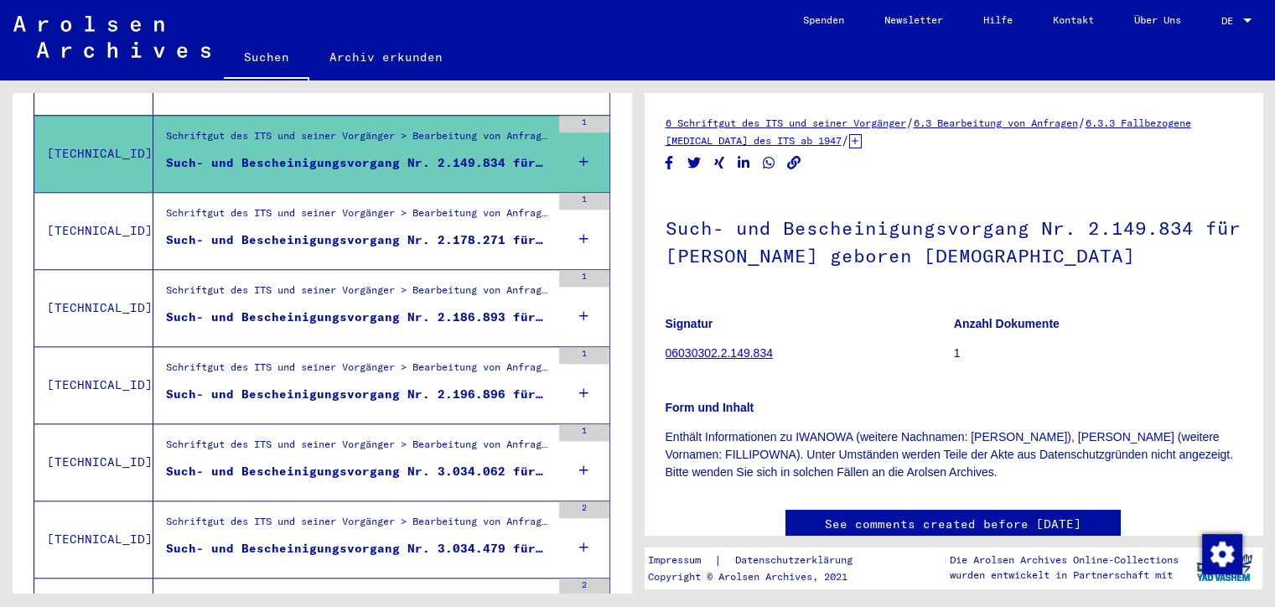
scroll to position [1848, 0]
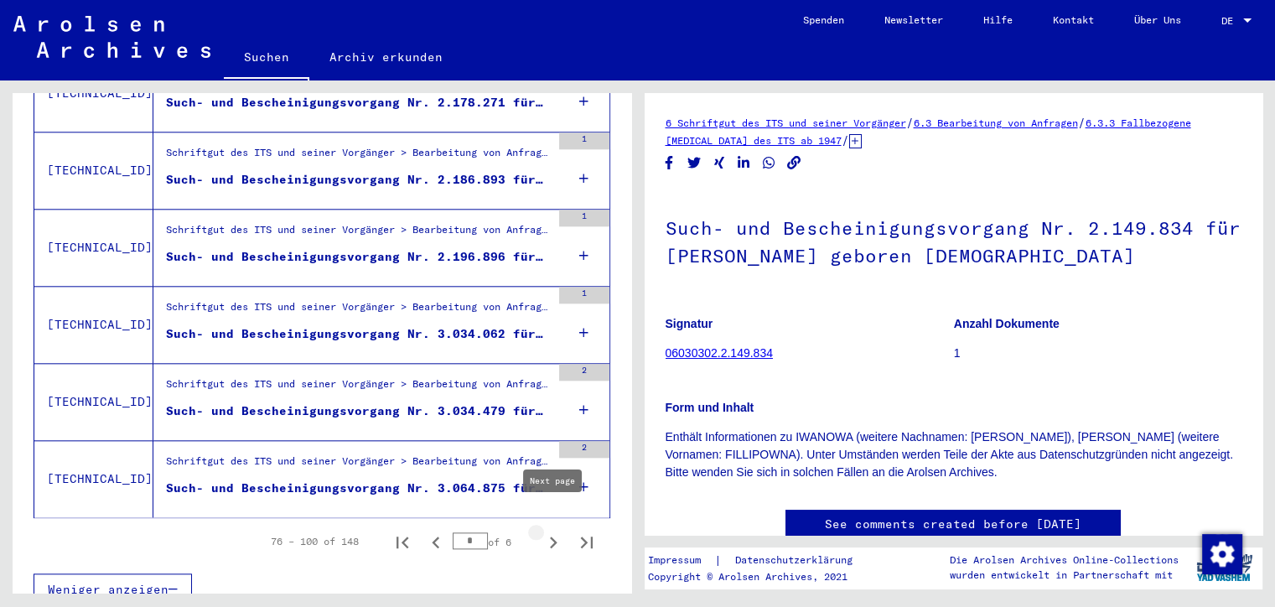
click at [547, 531] on icon "Next page" at bounding box center [552, 542] width 23 height 23
type input "*"
